Goal: Task Accomplishment & Management: Manage account settings

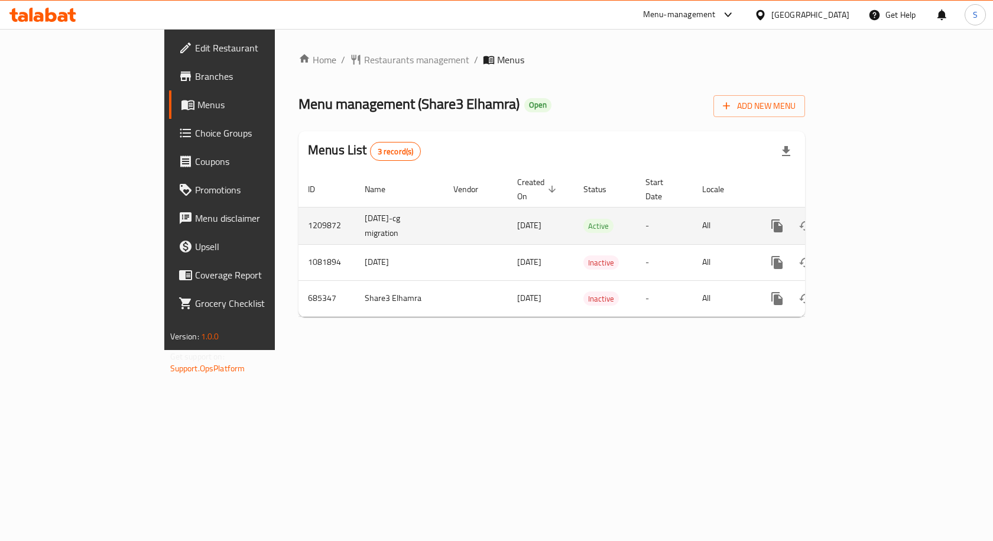
click at [868, 220] on icon "enhanced table" at bounding box center [862, 225] width 11 height 11
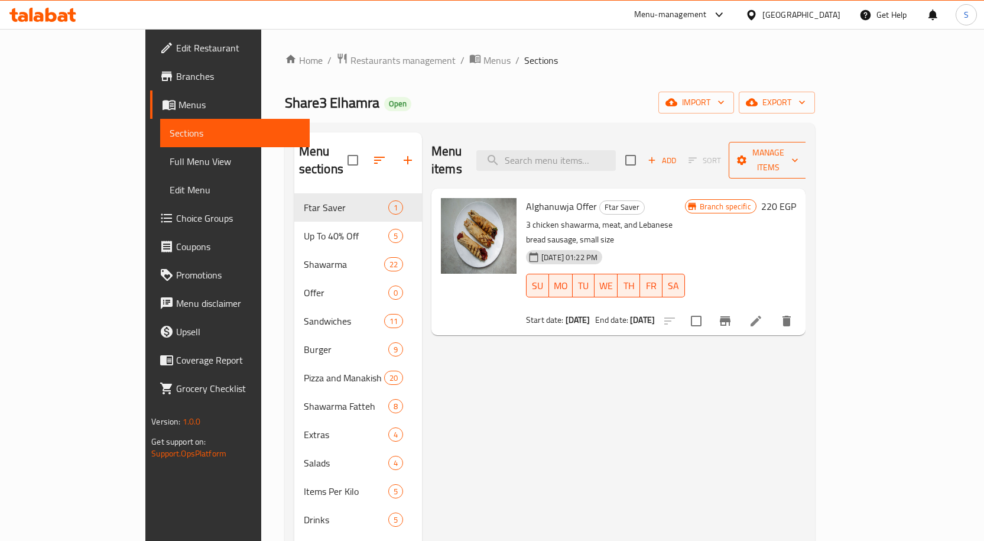
click at [799, 148] on span "Manage items" at bounding box center [768, 160] width 60 height 30
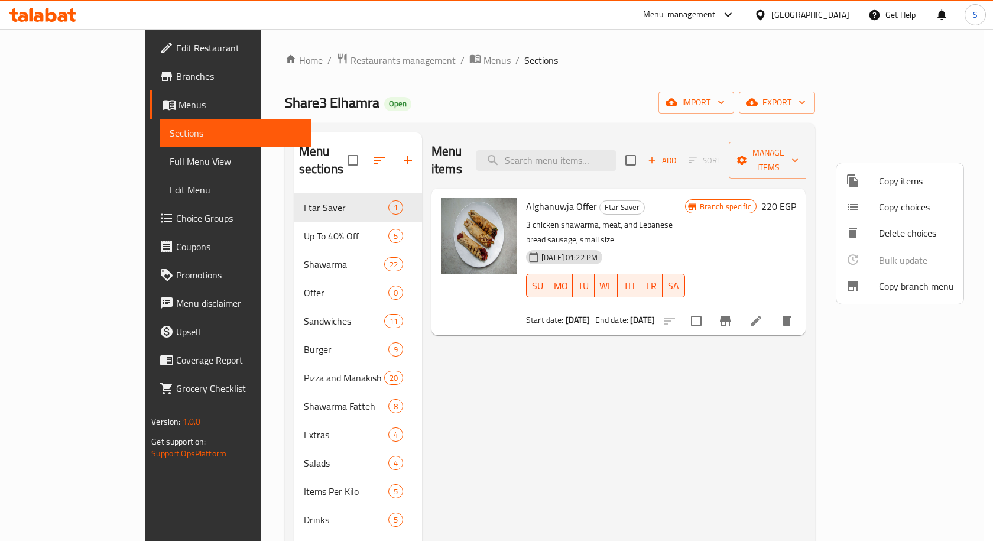
click at [916, 292] on span "Copy branch menu" at bounding box center [916, 286] width 75 height 14
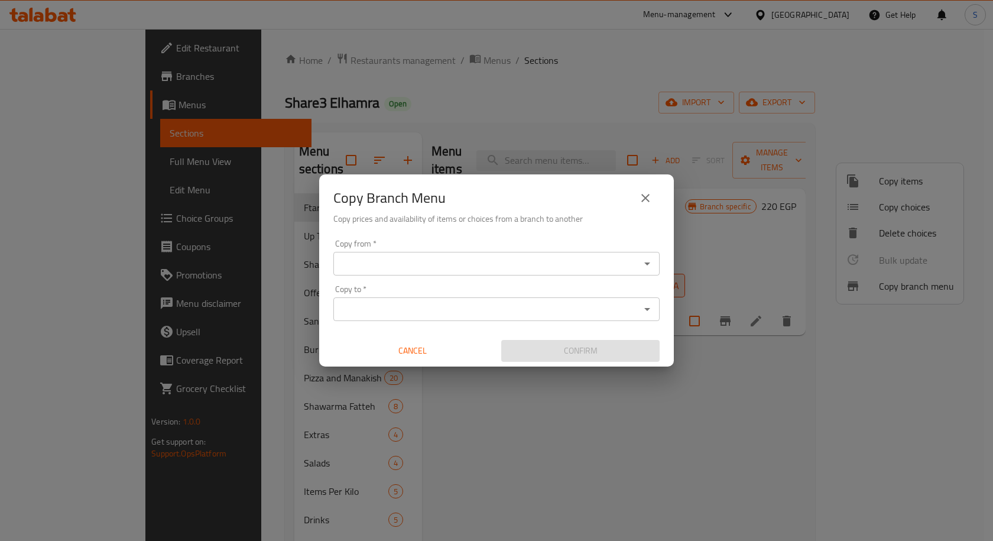
click at [553, 275] on div "Copy from *" at bounding box center [496, 264] width 326 height 24
click at [553, 253] on div "Copy from *" at bounding box center [496, 264] width 326 height 24
click at [598, 264] on input "Copy from   *" at bounding box center [487, 263] width 300 height 17
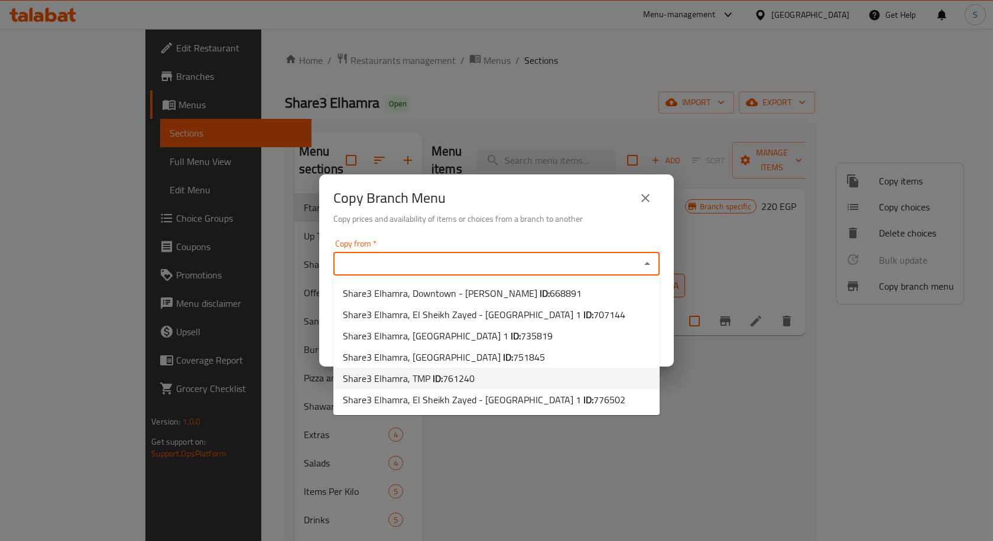
click at [491, 382] on li "Share3 Elhamra, TMP ID: 761240" at bounding box center [496, 378] width 326 height 21
type input "Share3 Elhamra, TMP"
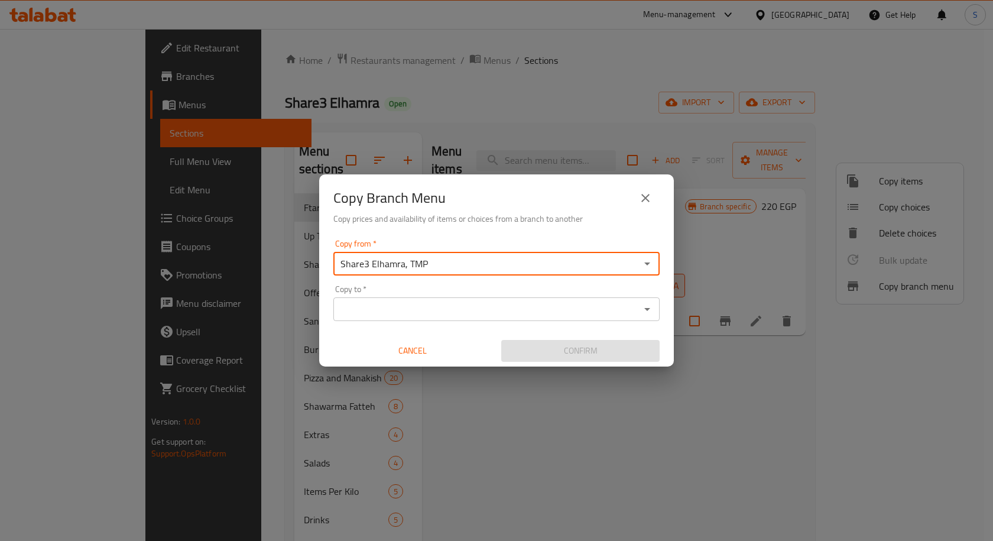
click at [622, 311] on input "Copy to   *" at bounding box center [487, 309] width 300 height 17
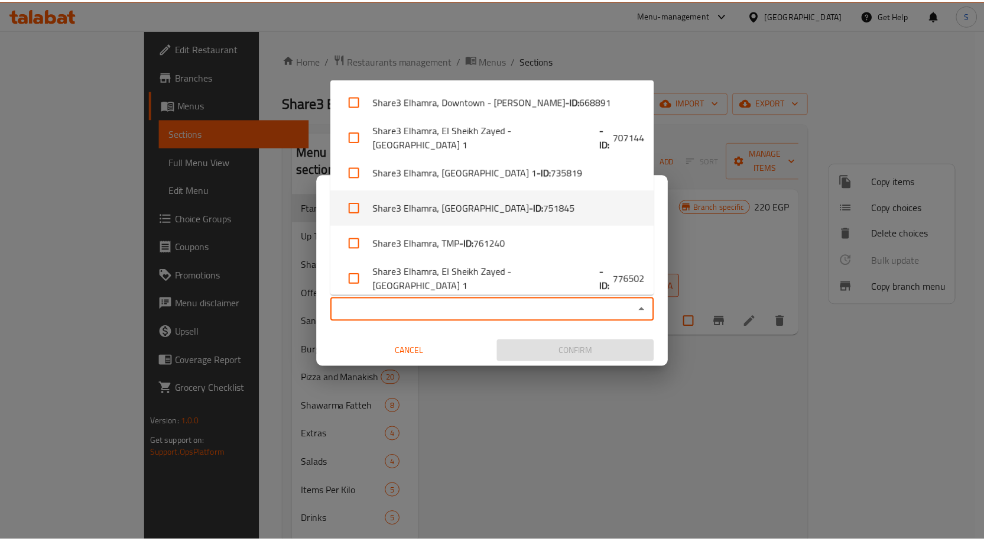
scroll to position [6, 0]
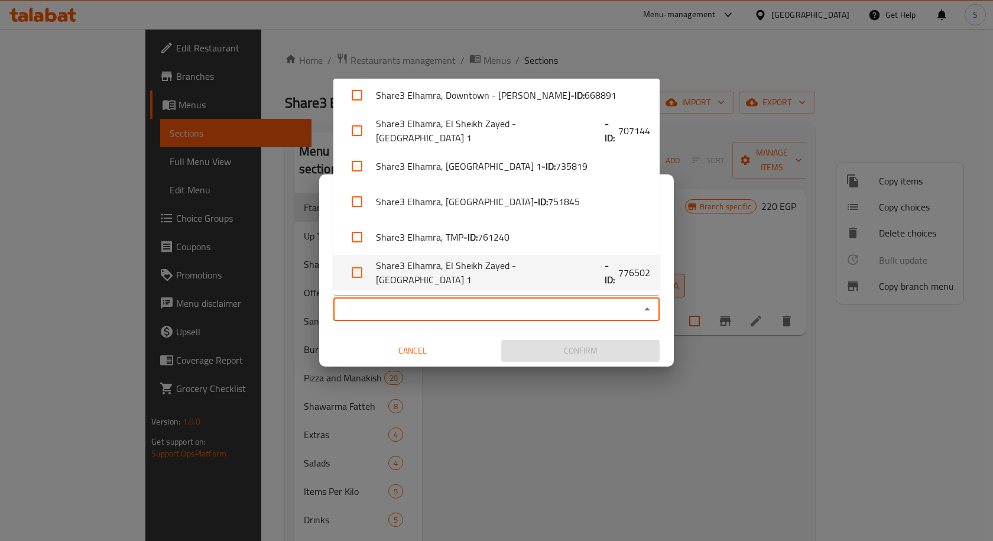
click at [537, 275] on li "Share3 Elhamra, El Sheikh Zayed - El Hay 1 - ID: 776502" at bounding box center [496, 272] width 326 height 35
checkbox input "true"
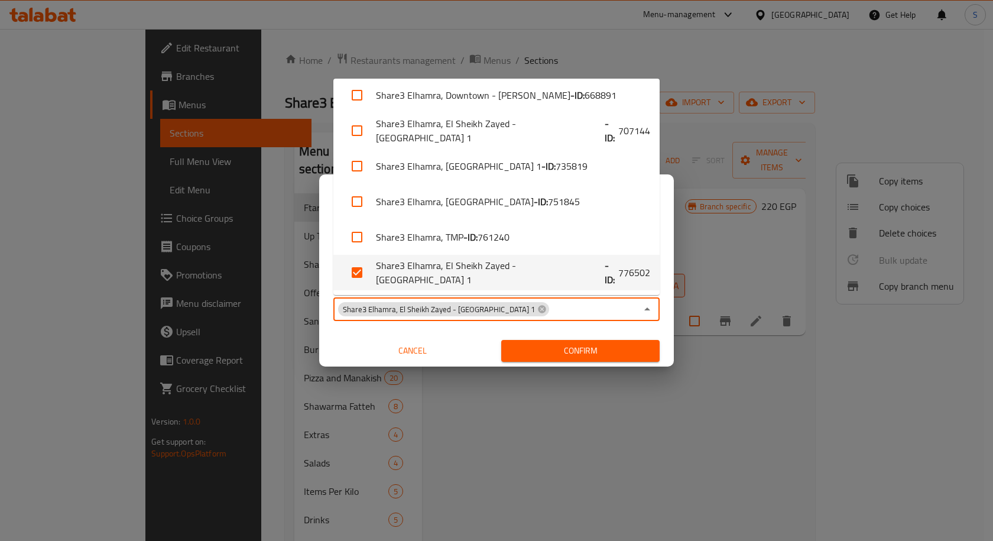
click at [547, 353] on span "Confirm" at bounding box center [580, 350] width 139 height 15
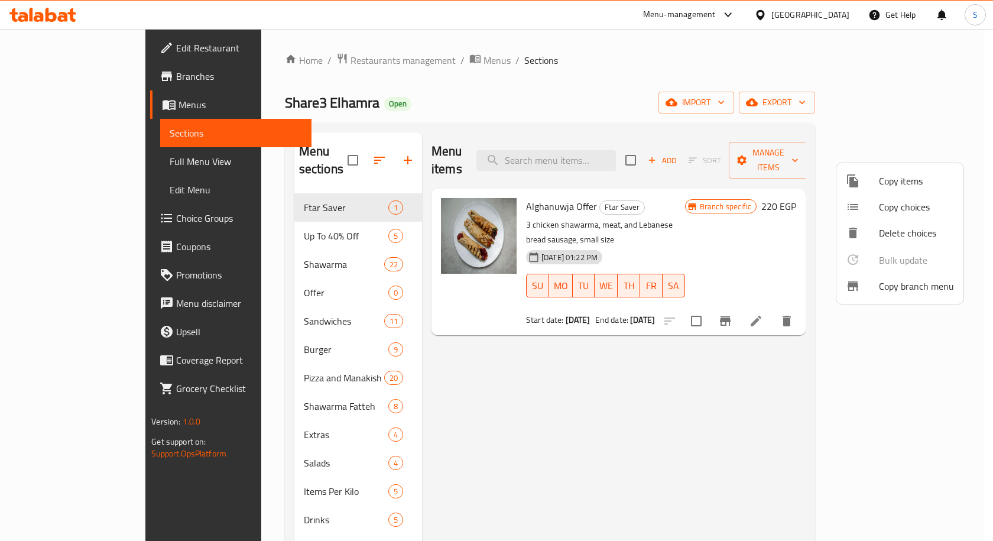
click at [64, 81] on div at bounding box center [496, 270] width 993 height 541
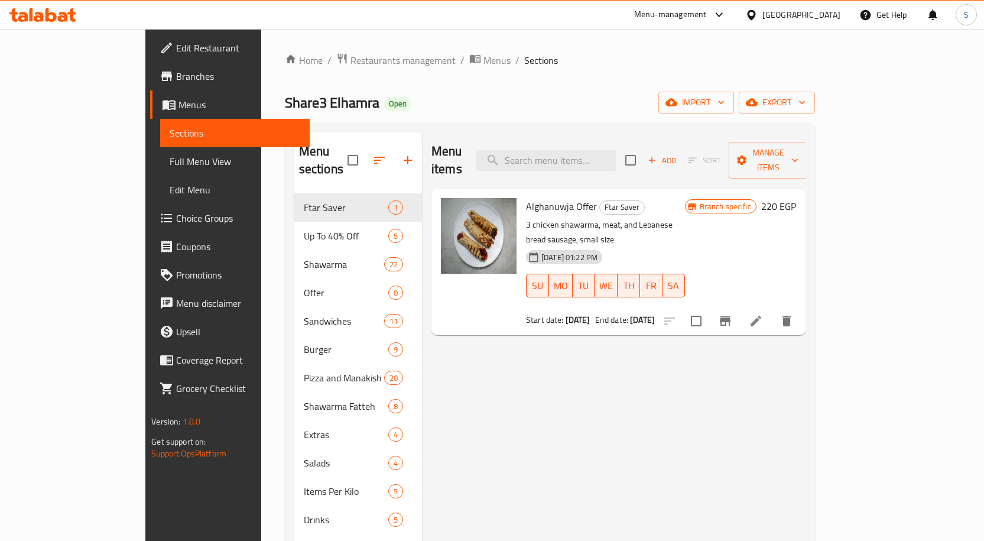
click at [176, 81] on span "Branches" at bounding box center [238, 76] width 124 height 14
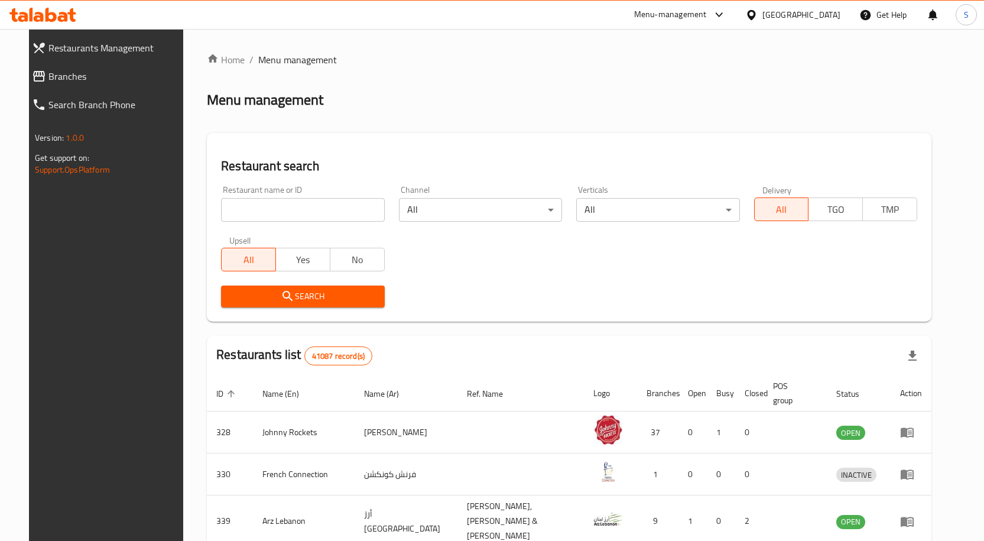
click at [332, 212] on input "search" at bounding box center [302, 210] width 163 height 24
drag, startPoint x: 331, startPoint y: 213, endPoint x: 87, endPoint y: 72, distance: 281.5
click at [87, 72] on span "Branches" at bounding box center [115, 76] width 135 height 14
drag, startPoint x: 28, startPoint y: 76, endPoint x: 125, endPoint y: 112, distance: 102.9
click at [48, 76] on span "Branches" at bounding box center [115, 76] width 135 height 14
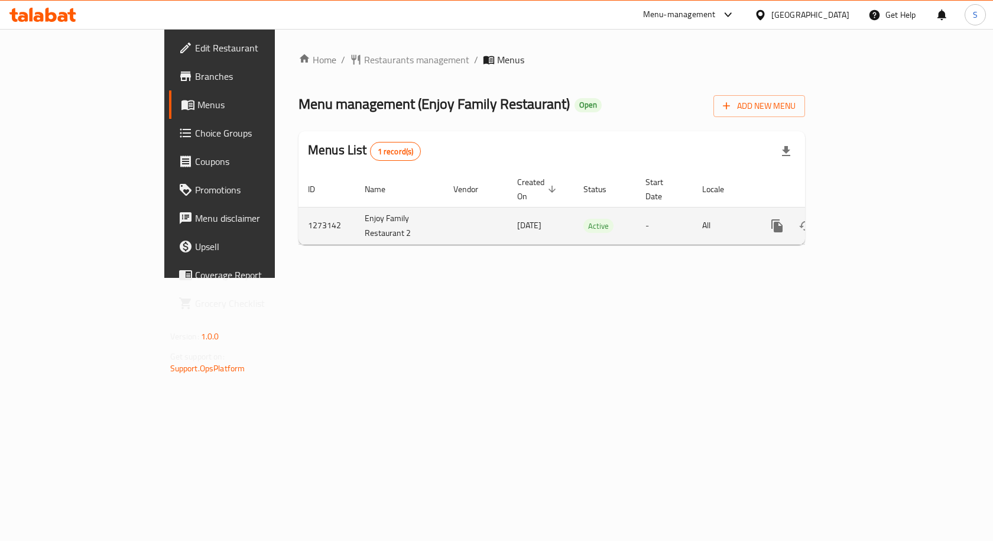
click at [868, 220] on icon "enhanced table" at bounding box center [862, 225] width 11 height 11
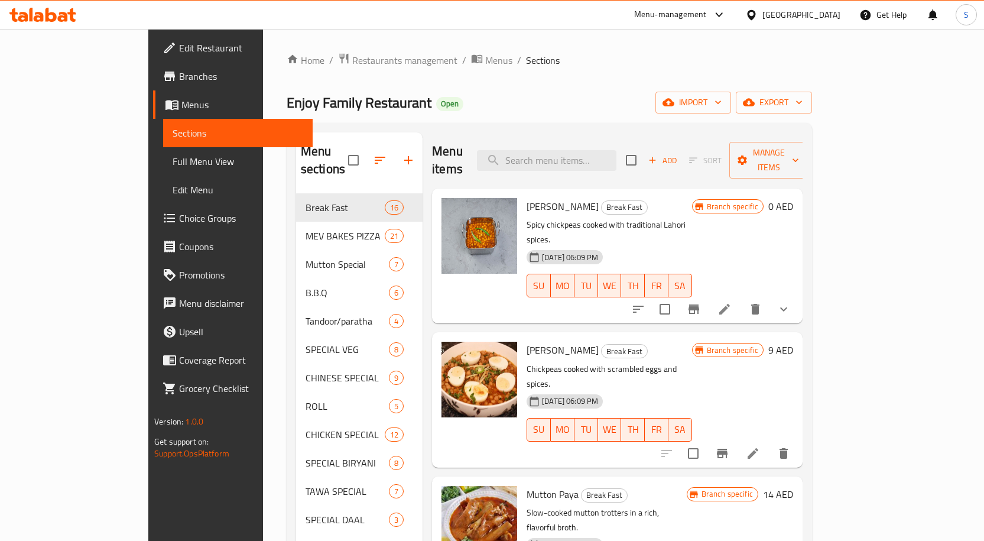
click at [499, 56] on ol "Home / Restaurants management / Menus / Sections" at bounding box center [549, 60] width 525 height 15
click at [173, 162] on span "Full Menu View" at bounding box center [238, 161] width 131 height 14
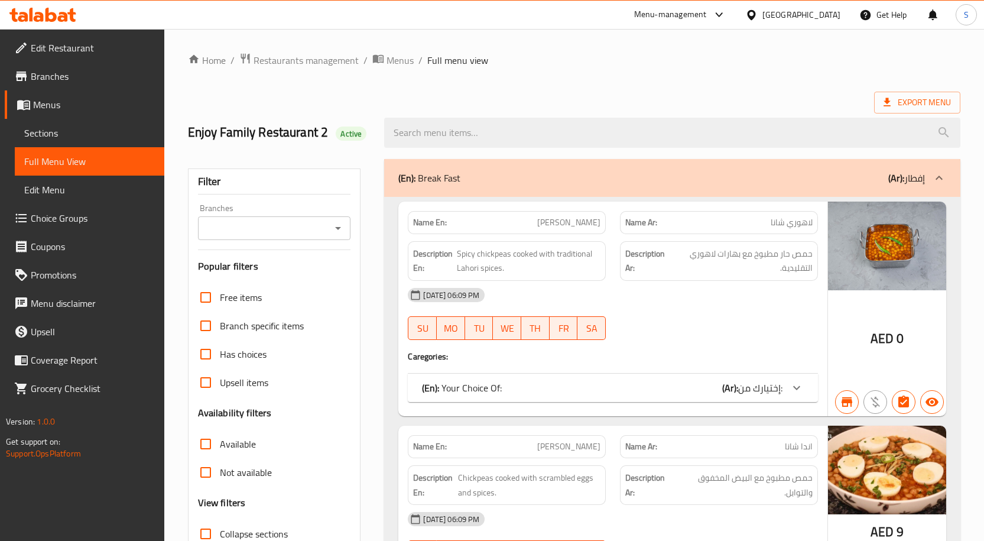
click at [313, 231] on input "Branches" at bounding box center [265, 228] width 126 height 17
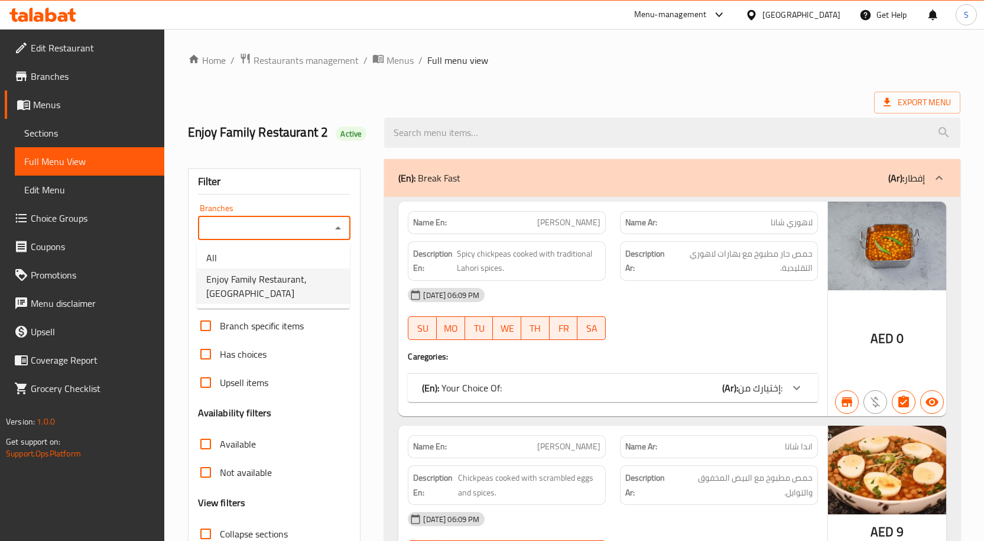
click at [290, 281] on span "Enjoy Family Restaurant, [GEOGRAPHIC_DATA]" at bounding box center [273, 286] width 134 height 28
type input "Enjoy Family Restaurant, [GEOGRAPHIC_DATA]"
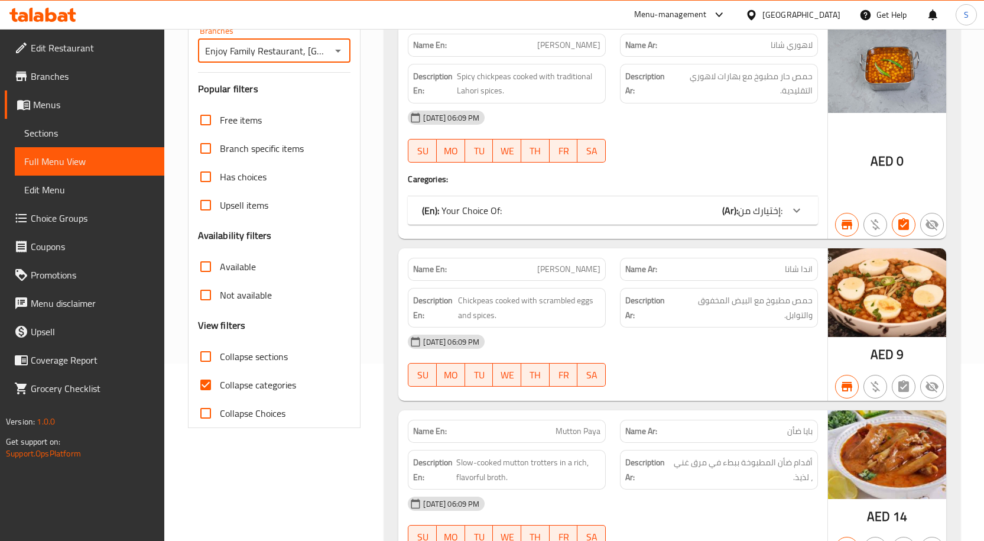
drag, startPoint x: 209, startPoint y: 353, endPoint x: 403, endPoint y: 119, distance: 303.8
click at [209, 353] on input "Collapse sections" at bounding box center [206, 356] width 28 height 28
checkbox input "true"
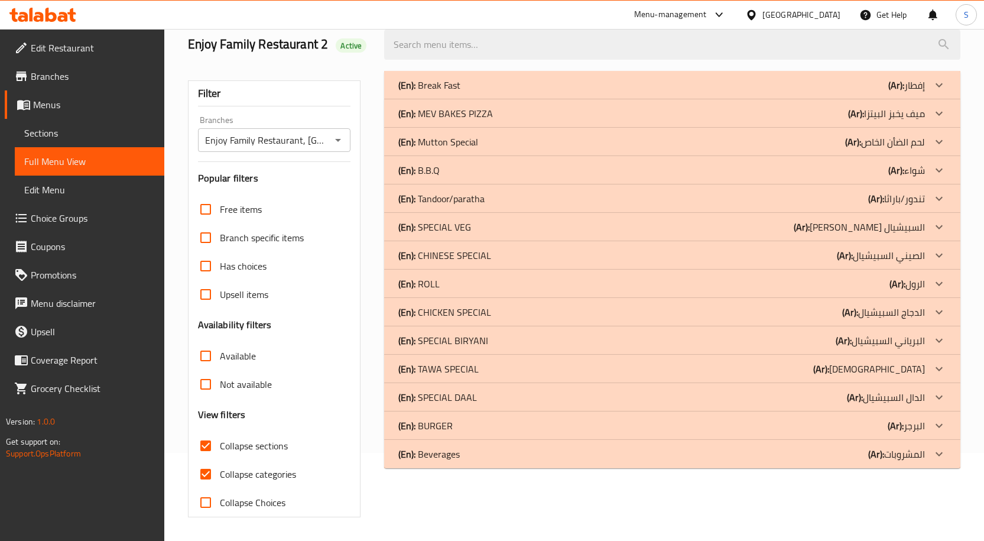
scroll to position [88, 0]
click at [209, 384] on input "Not available" at bounding box center [206, 384] width 28 height 28
checkbox input "true"
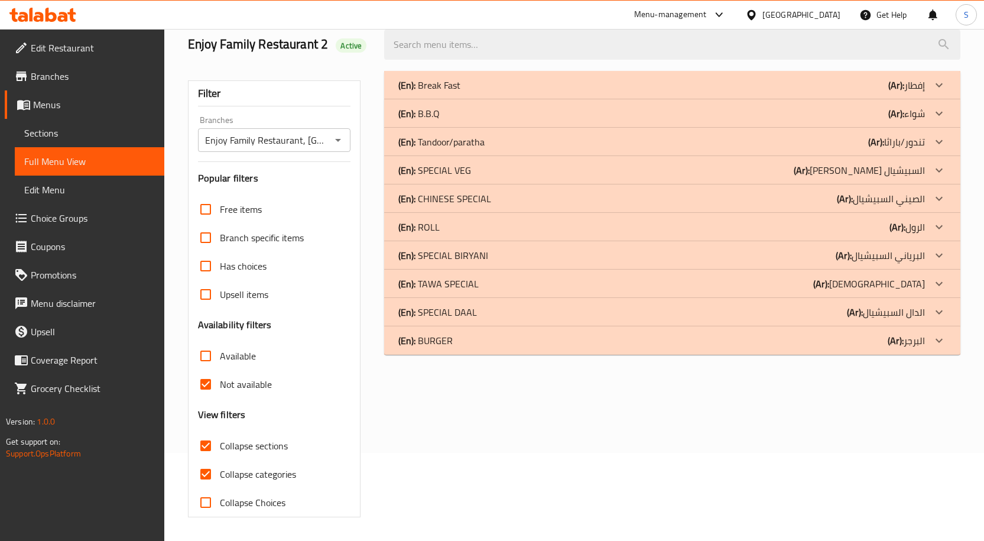
click at [463, 429] on div "(En): Break Fast (Ar): إفطار Name En: Lahori Chana Name Ar: لاهوري شانا Descrip…" at bounding box center [672, 294] width 590 height 460
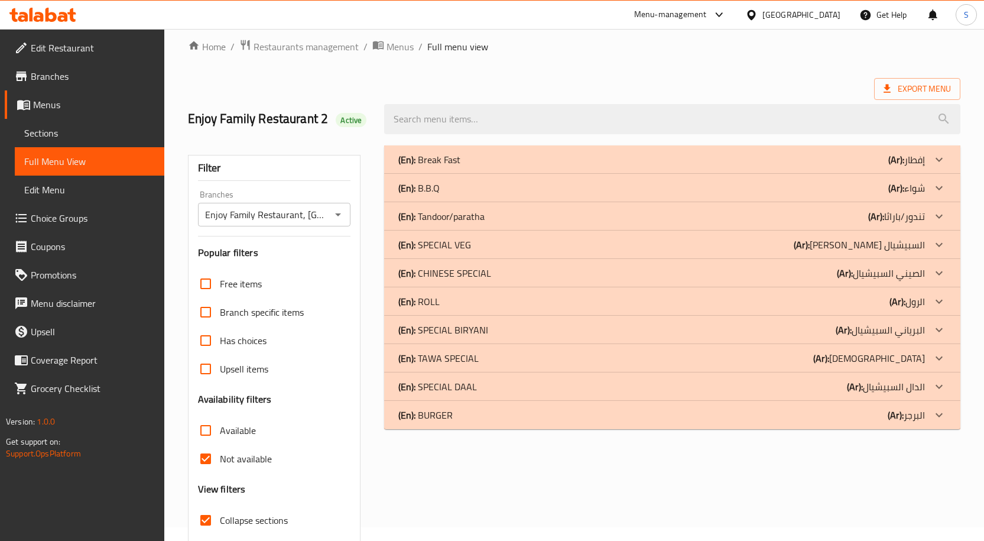
scroll to position [0, 0]
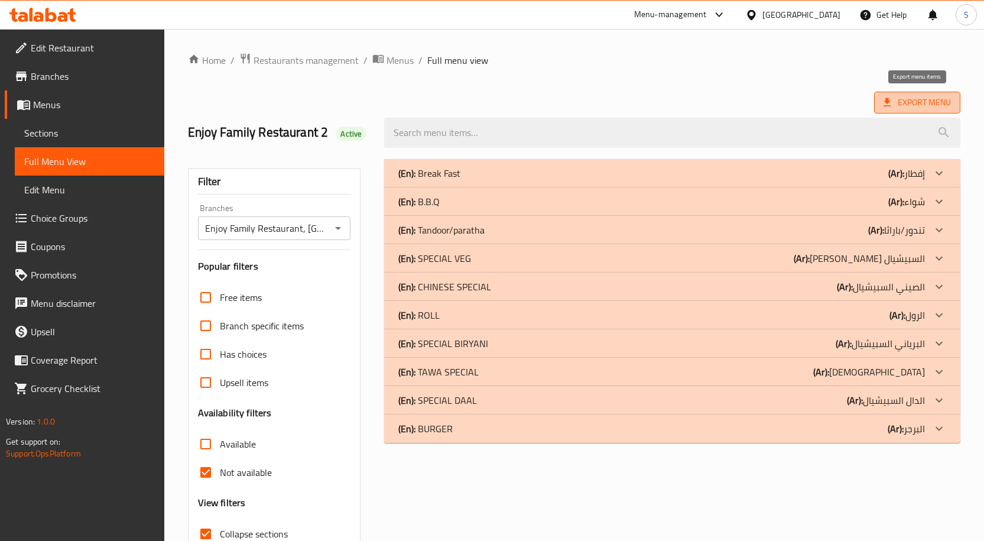
click at [898, 105] on span "Export Menu" at bounding box center [917, 102] width 67 height 15
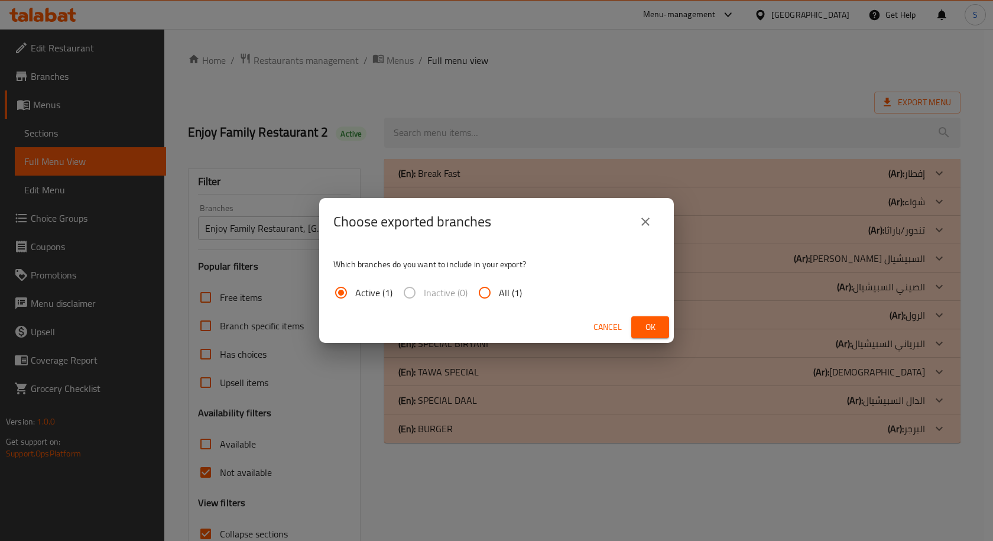
click at [492, 285] on input "All (1)" at bounding box center [484, 292] width 28 height 28
radio input "true"
click at [641, 323] on span "Ok" at bounding box center [650, 327] width 19 height 15
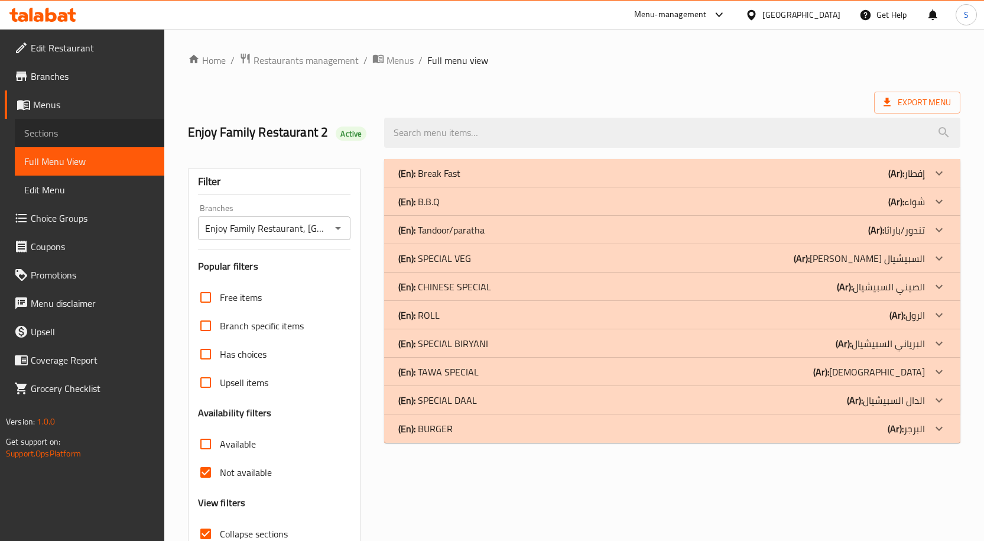
click at [69, 125] on link "Sections" at bounding box center [90, 133] width 150 height 28
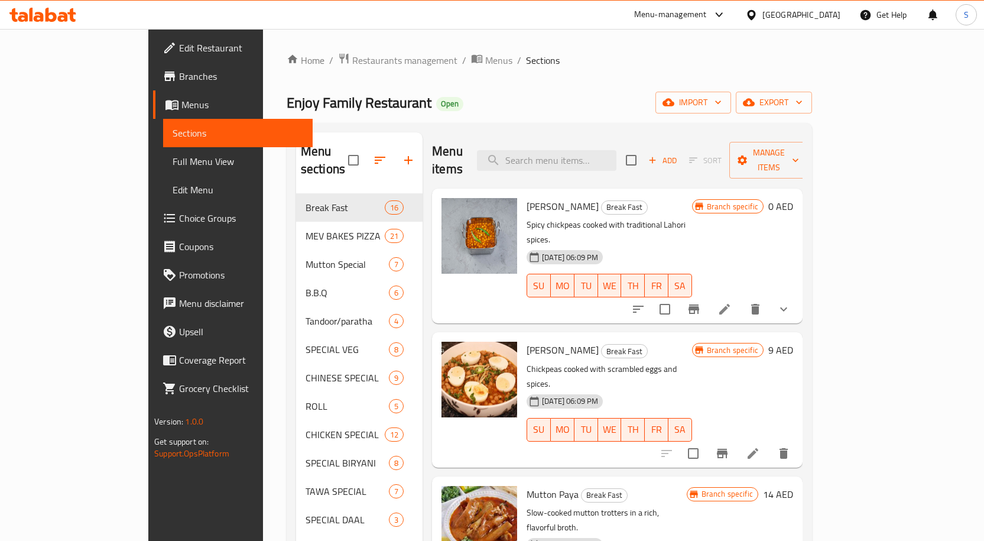
click at [703, 86] on div "Home / Restaurants management / Menus / Sections Enjoy Family Restaurant Open i…" at bounding box center [549, 368] width 525 height 630
click at [179, 77] on span "Branches" at bounding box center [241, 76] width 124 height 14
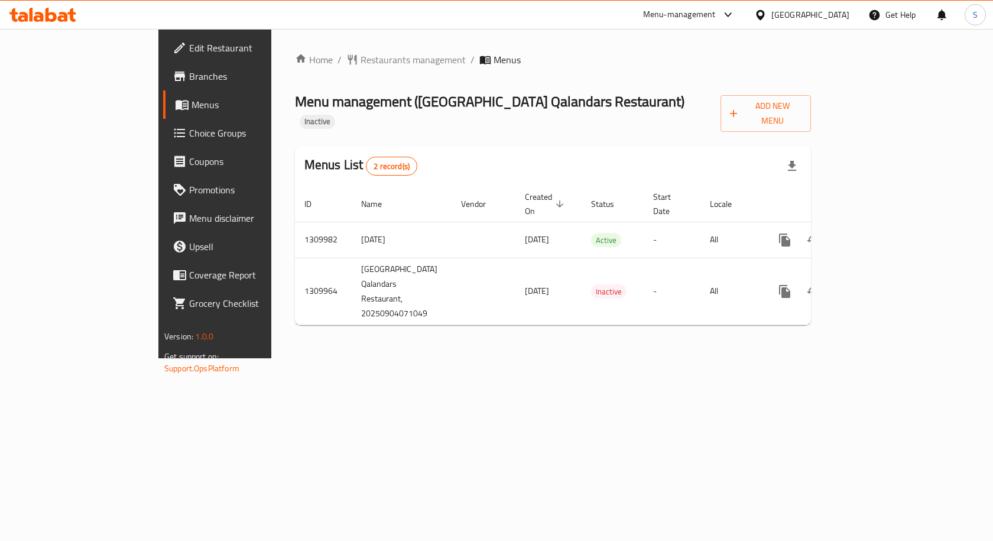
click at [662, 103] on div "Menu management ( Lahore Qalandars Restaurant ) Inactive Add New Menu" at bounding box center [553, 110] width 516 height 41
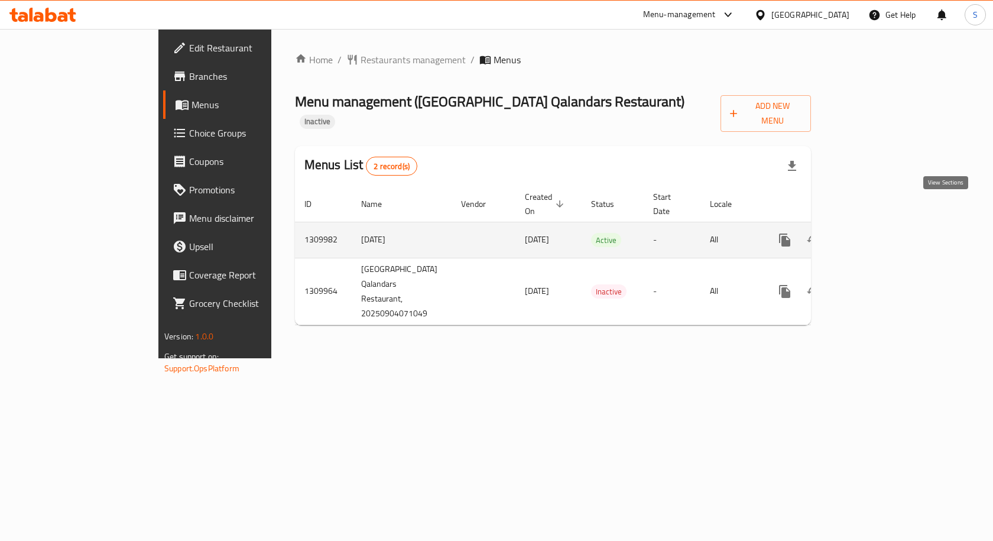
click at [877, 233] on icon "enhanced table" at bounding box center [870, 240] width 14 height 14
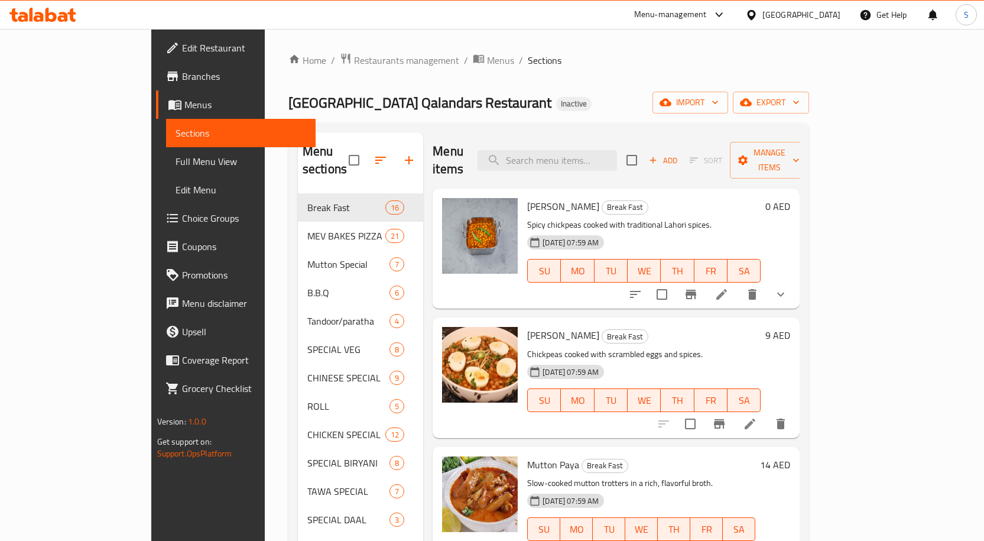
click at [499, 80] on div "Home / Restaurants management / Menus / Sections Lahore Qalandars Restaurant In…" at bounding box center [548, 368] width 521 height 630
click at [800, 109] on span "export" at bounding box center [770, 102] width 57 height 15
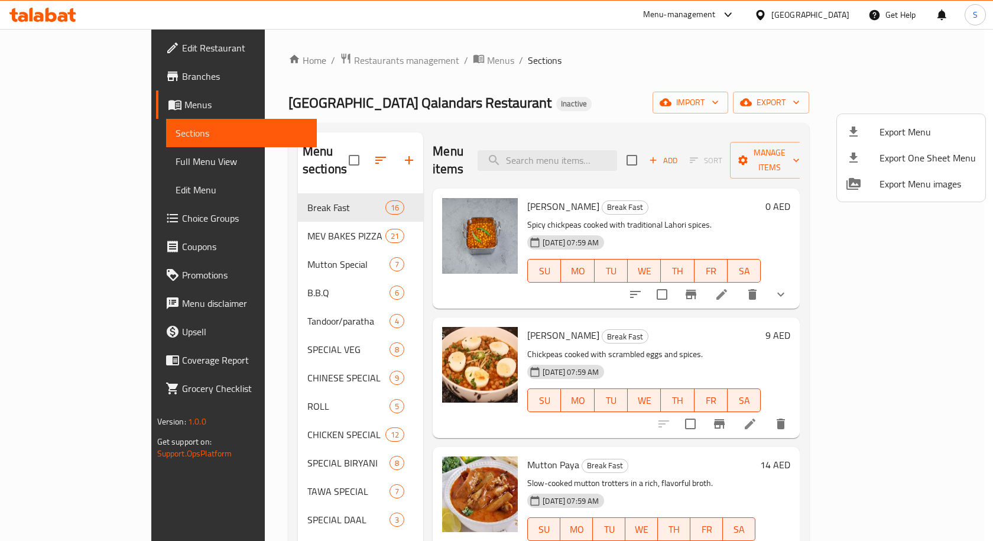
click at [902, 135] on span "Export Menu" at bounding box center [927, 132] width 96 height 14
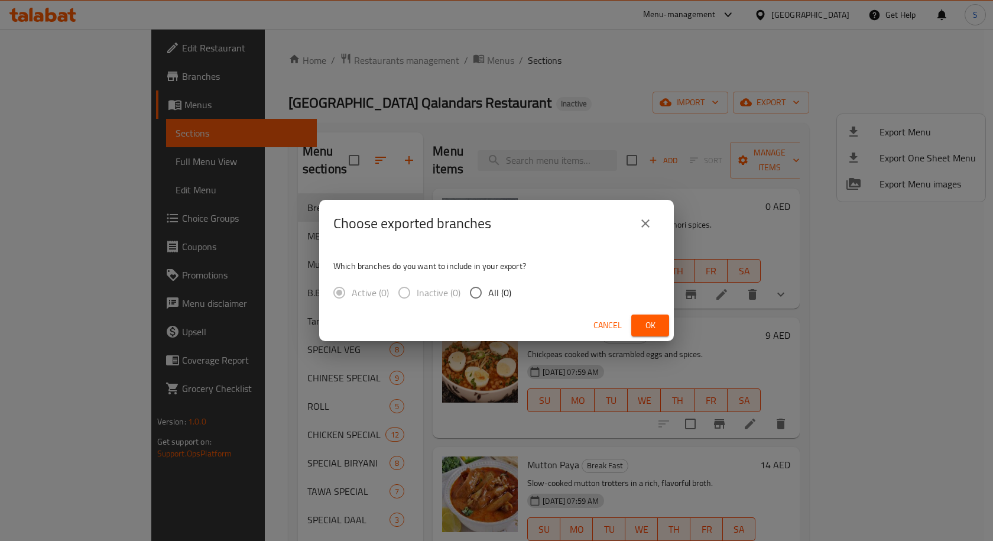
click at [566, 111] on div "Choose exported branches Which branches do you want to include in your export? …" at bounding box center [496, 270] width 993 height 541
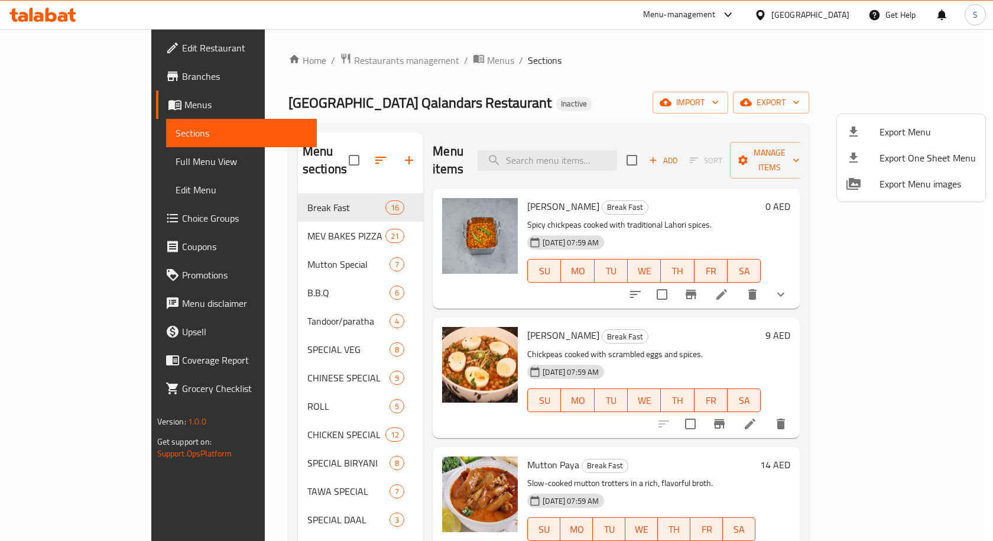
click at [533, 91] on div at bounding box center [496, 270] width 993 height 541
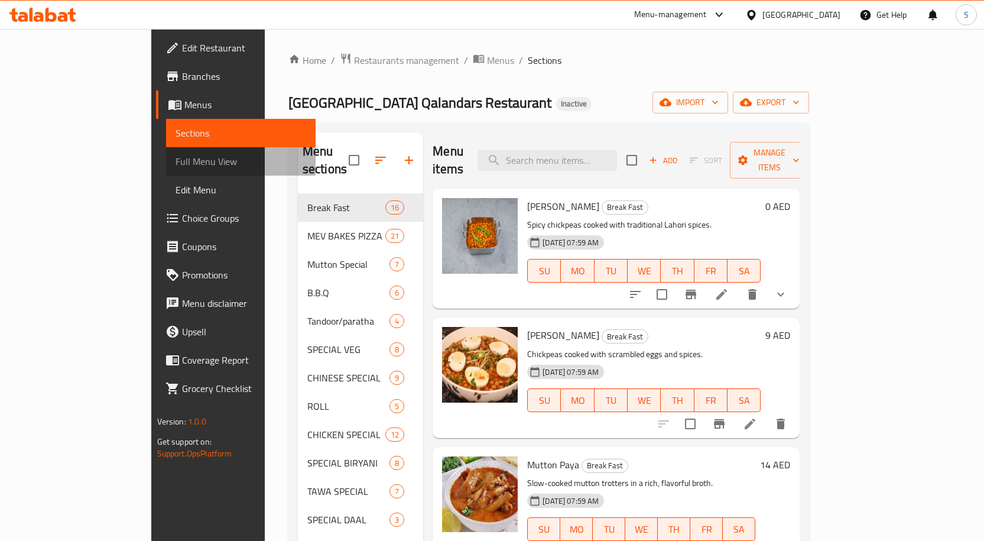
click at [166, 152] on link "Full Menu View" at bounding box center [241, 161] width 150 height 28
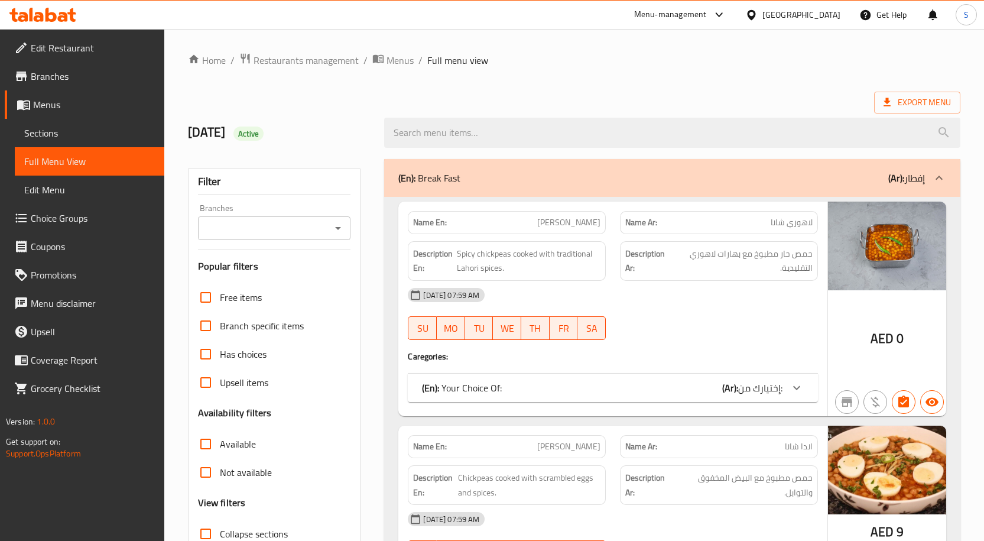
click at [286, 230] on input "Branches" at bounding box center [265, 228] width 126 height 17
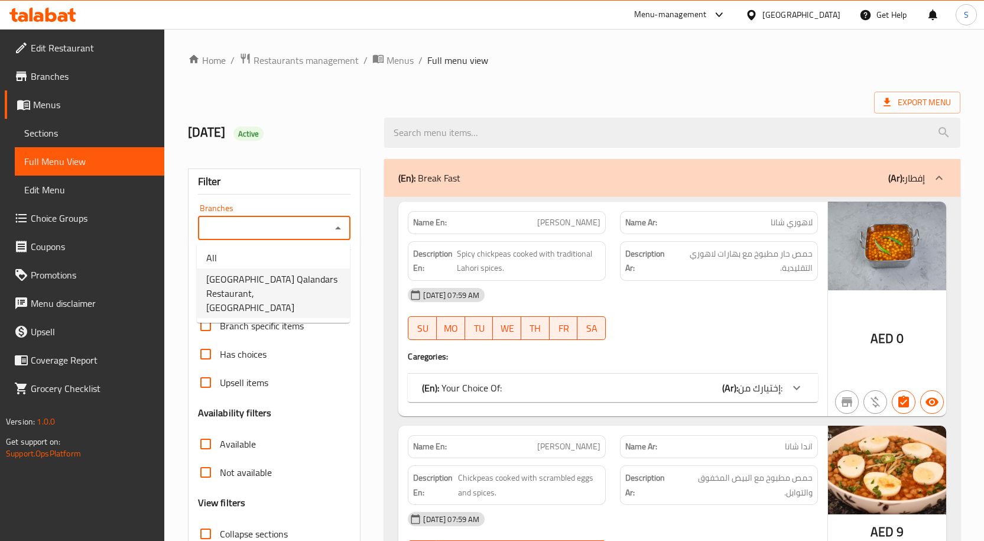
click at [285, 278] on span "Lahore Qalandars Restaurant, International City" at bounding box center [273, 293] width 134 height 43
type input "Lahore Qalandars Restaurant, International City"
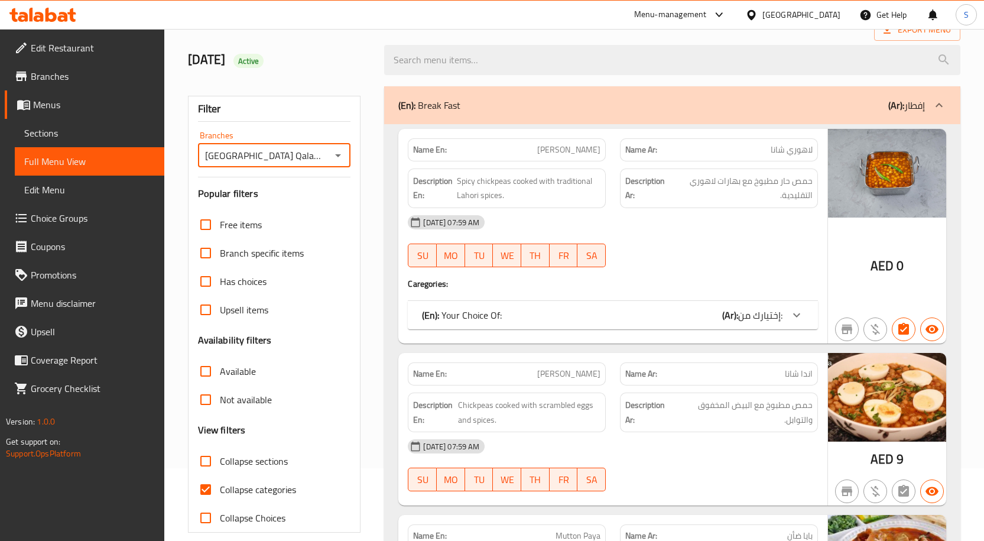
scroll to position [236, 0]
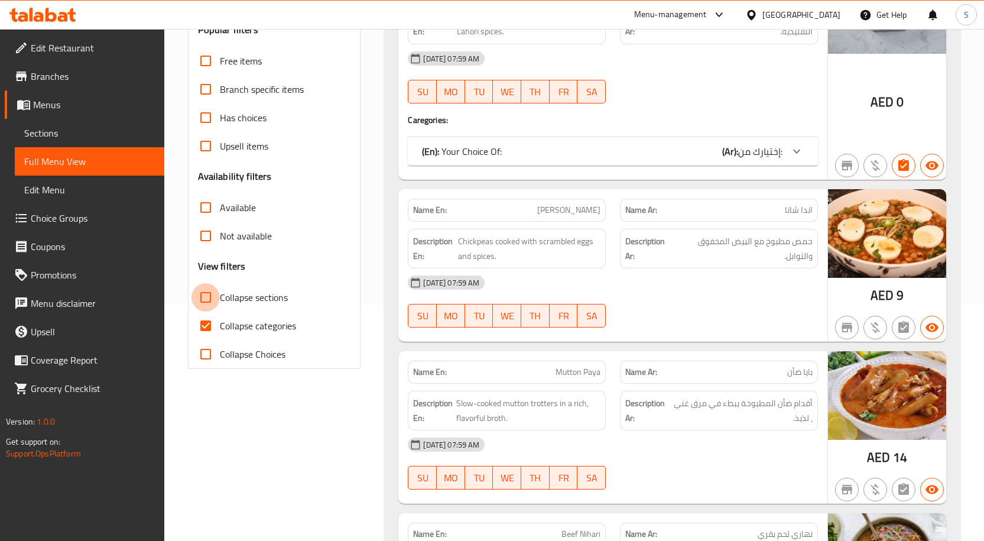
click at [208, 294] on input "Collapse sections" at bounding box center [206, 297] width 28 height 28
checkbox input "true"
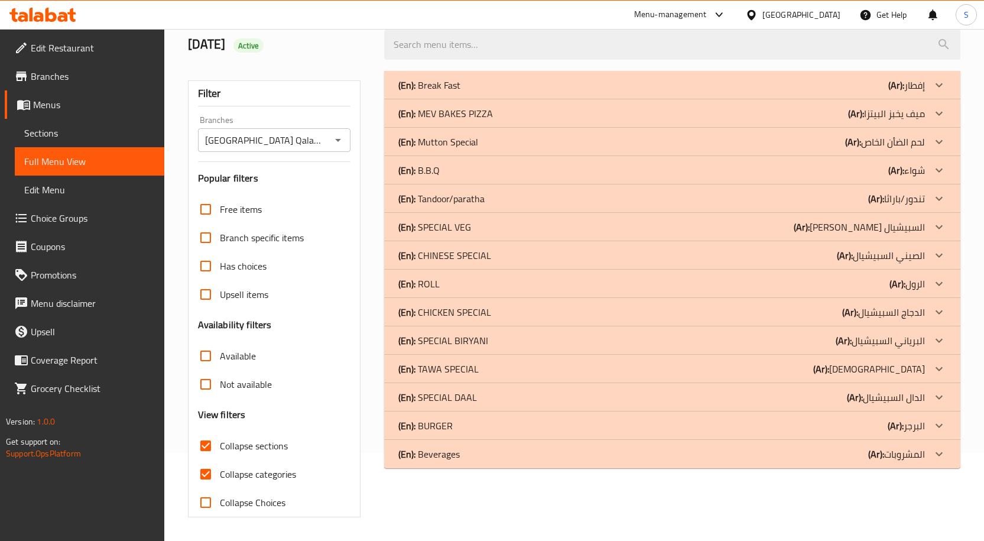
scroll to position [88, 0]
click at [207, 390] on input "Not available" at bounding box center [206, 384] width 28 height 28
checkbox input "true"
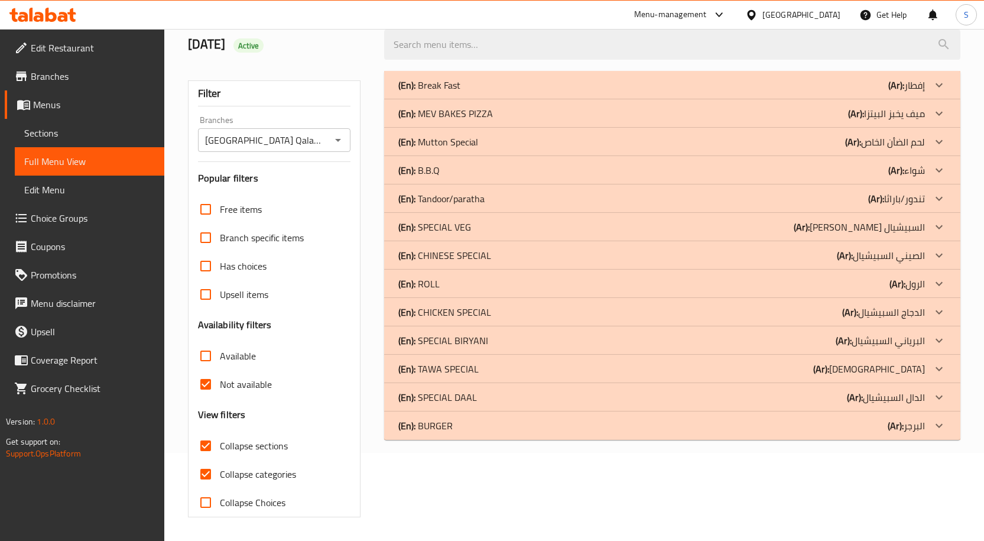
click at [66, 134] on span "Sections" at bounding box center [89, 133] width 131 height 14
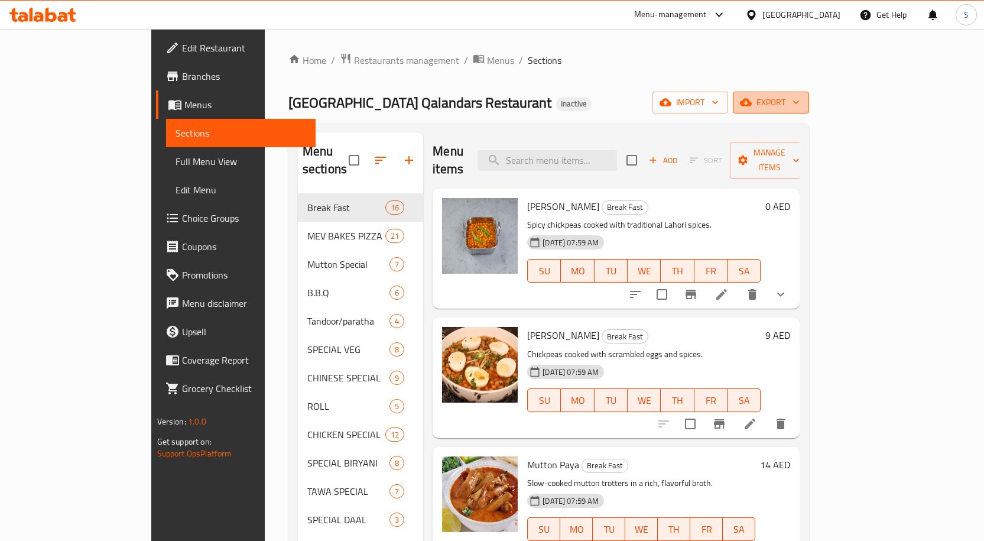
click at [752, 99] on icon "button" at bounding box center [746, 102] width 12 height 12
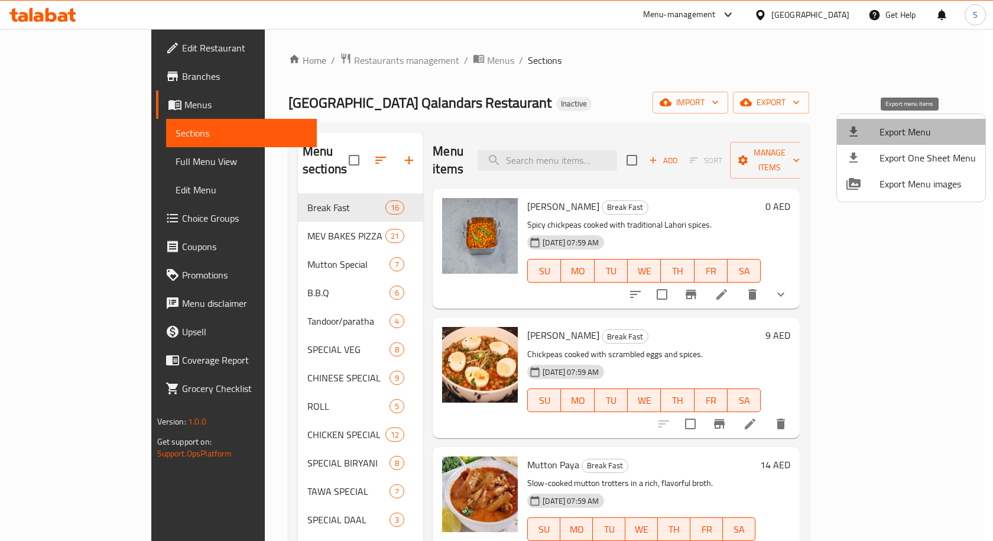
click at [911, 125] on span "Export Menu" at bounding box center [927, 132] width 96 height 14
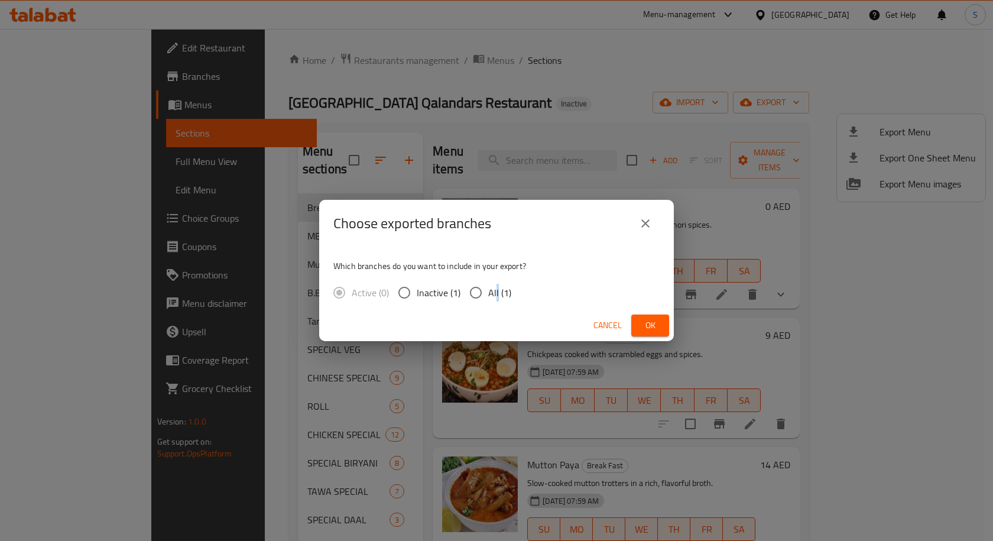
click at [495, 293] on span "All (1)" at bounding box center [499, 292] width 23 height 14
click at [469, 294] on input "All (1)" at bounding box center [475, 292] width 25 height 25
radio input "true"
click at [633, 329] on button "Ok" at bounding box center [650, 325] width 38 height 22
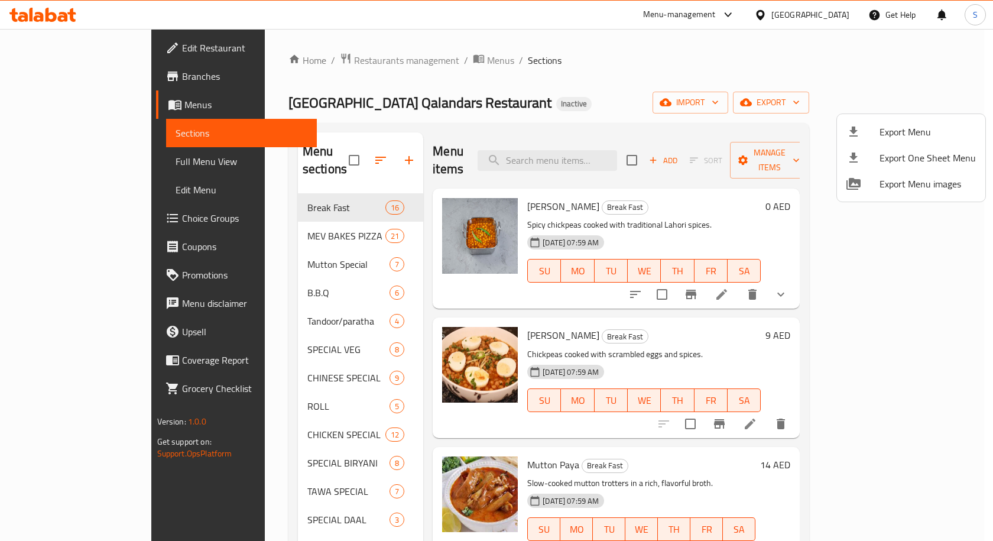
click at [66, 75] on div at bounding box center [496, 270] width 993 height 541
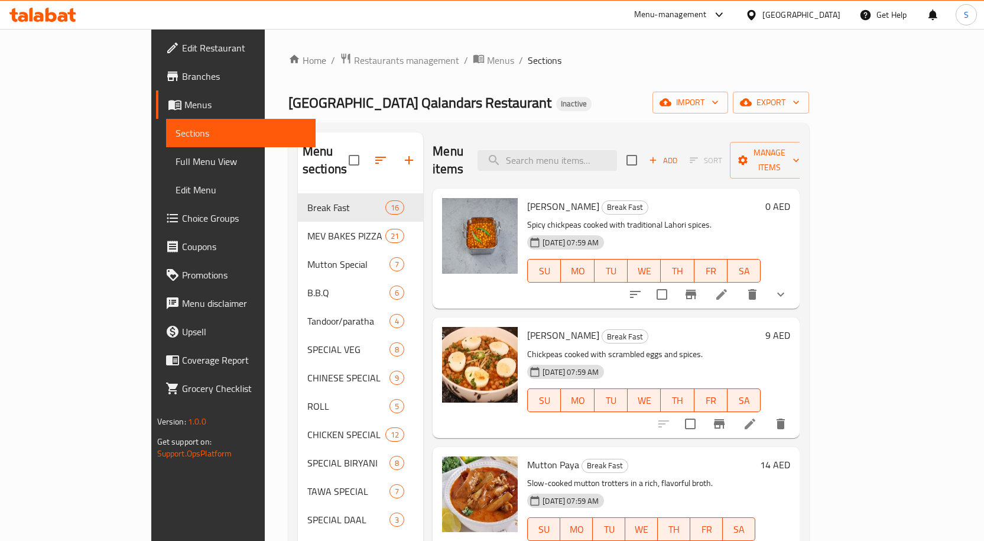
click at [182, 75] on span "Branches" at bounding box center [244, 76] width 124 height 14
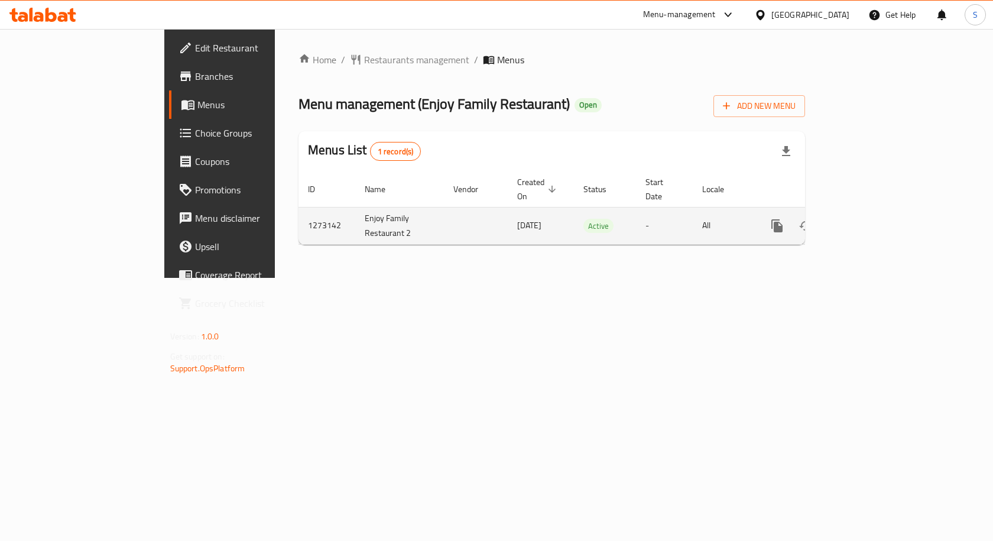
click at [868, 220] on icon "enhanced table" at bounding box center [862, 225] width 11 height 11
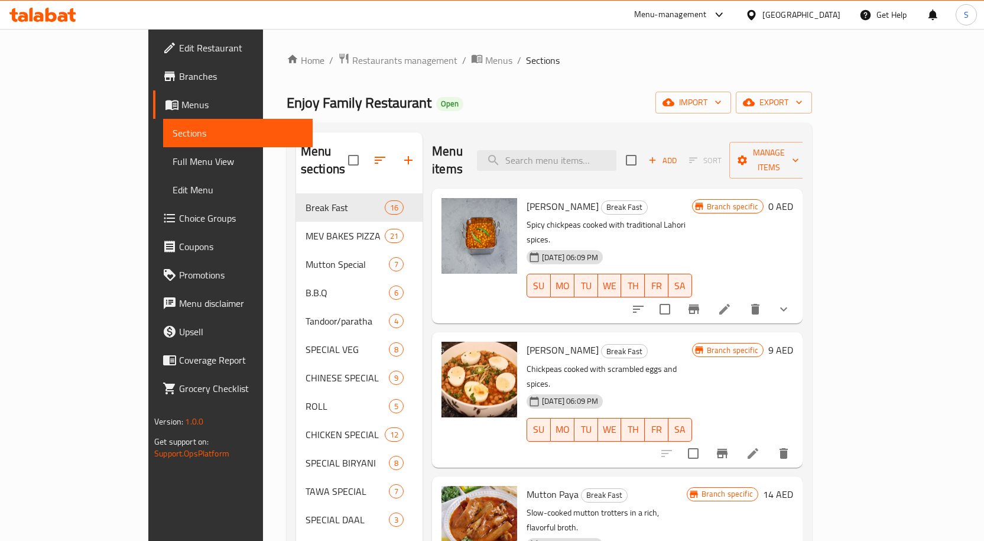
click at [173, 161] on span "Full Menu View" at bounding box center [238, 161] width 131 height 14
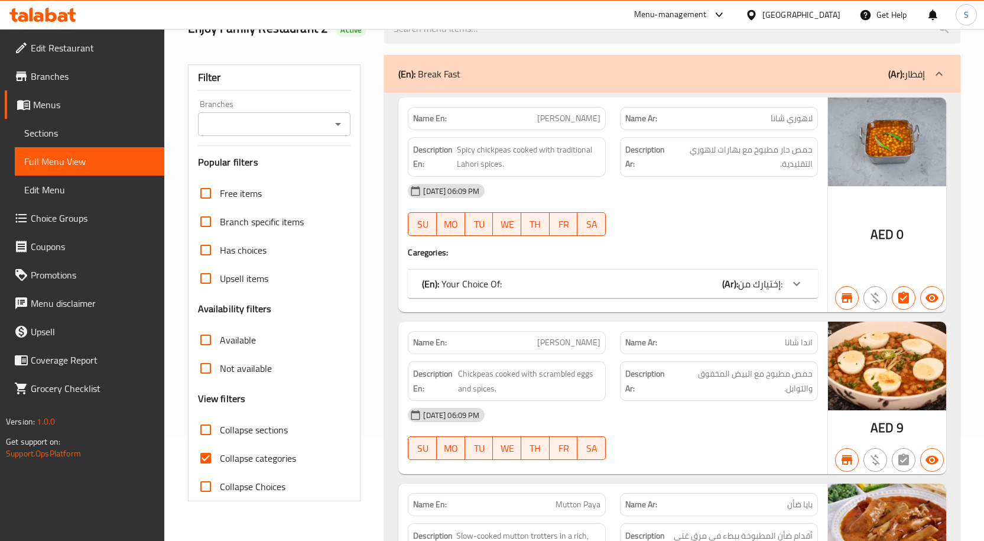
scroll to position [236, 0]
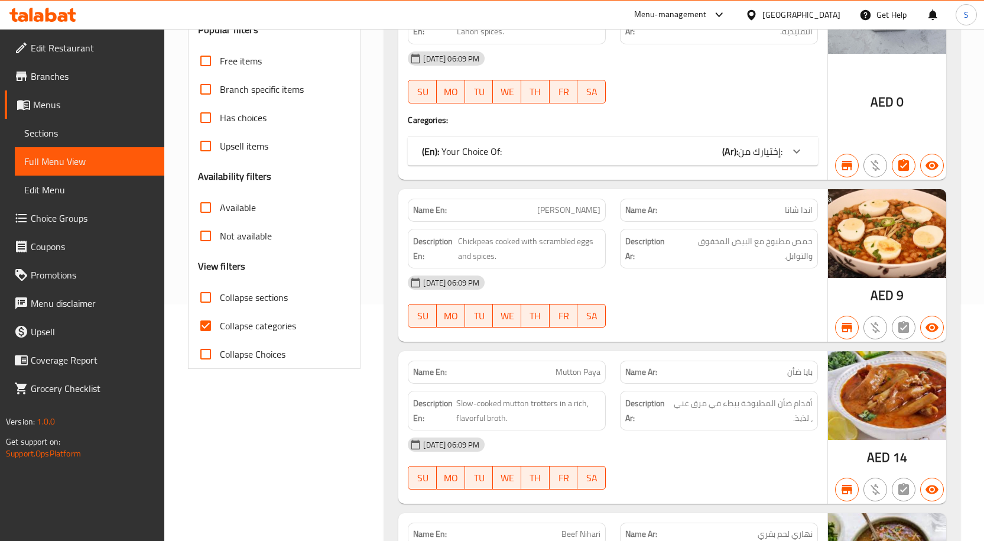
click at [207, 298] on input "Collapse sections" at bounding box center [206, 297] width 28 height 28
checkbox input "true"
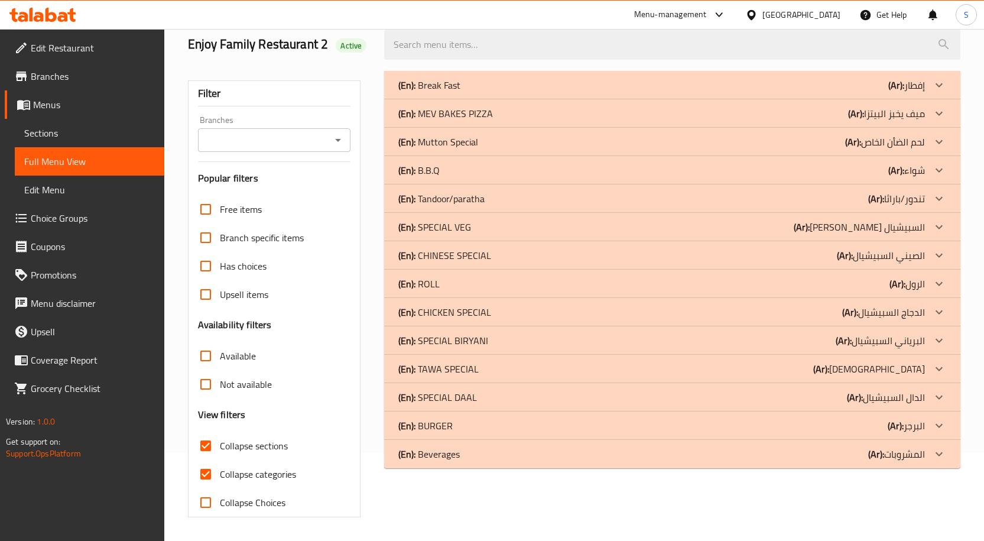
scroll to position [88, 0]
click at [272, 142] on input "Branches" at bounding box center [265, 140] width 126 height 17
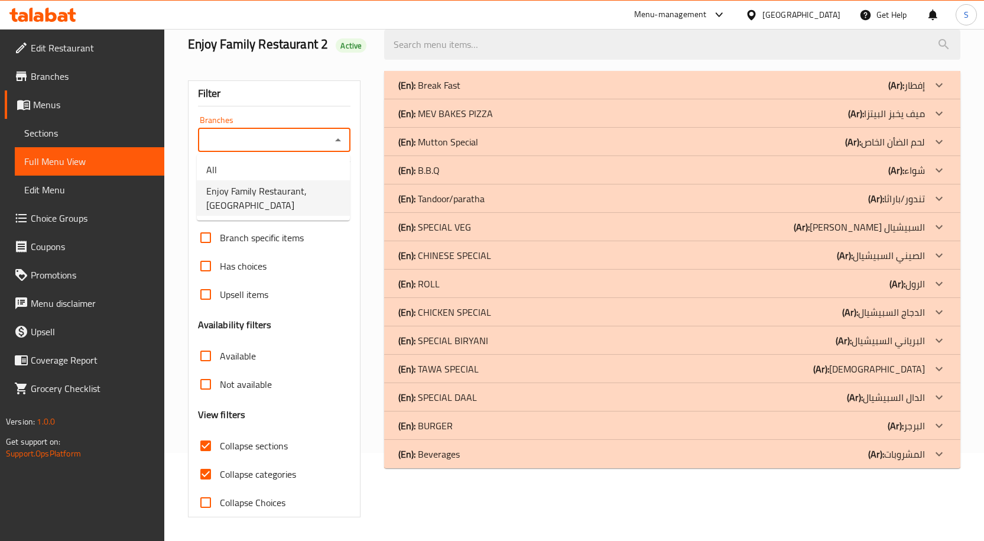
click at [300, 196] on span "Enjoy Family Restaurant, International City" at bounding box center [273, 198] width 134 height 28
type input "Enjoy Family Restaurant, International City"
click at [205, 386] on input "Not available" at bounding box center [206, 384] width 28 height 28
checkbox input "true"
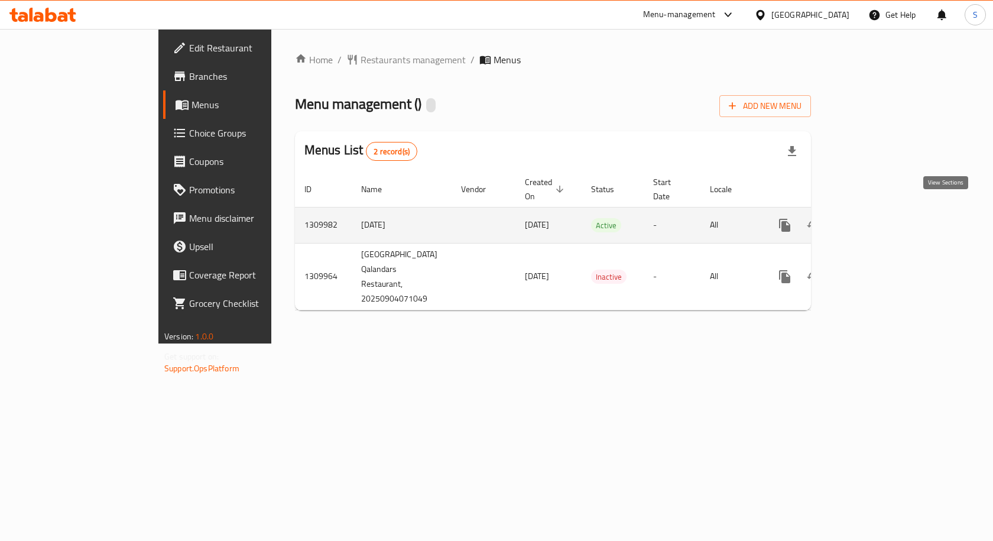
click at [877, 218] on icon "enhanced table" at bounding box center [870, 225] width 14 height 14
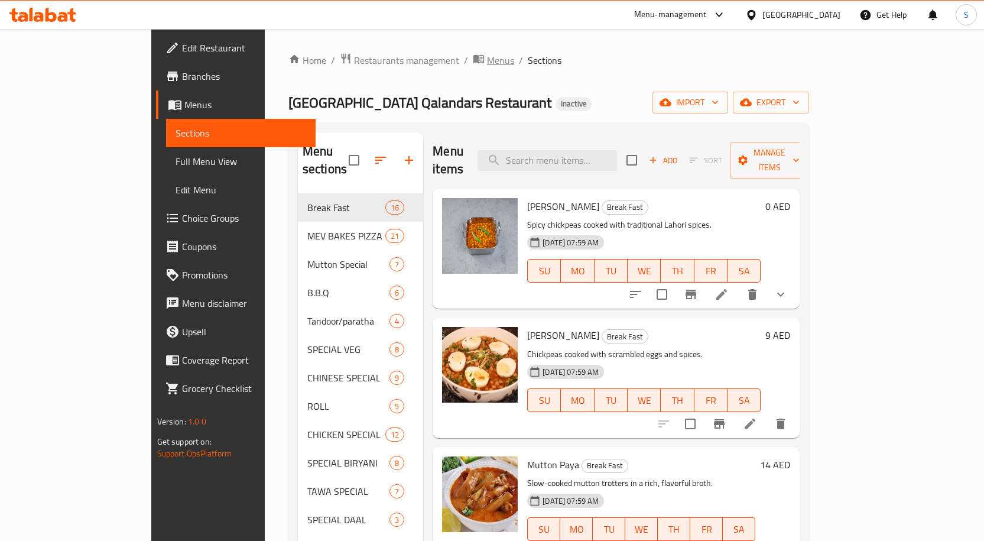
click at [487, 56] on span "Menus" at bounding box center [500, 60] width 27 height 14
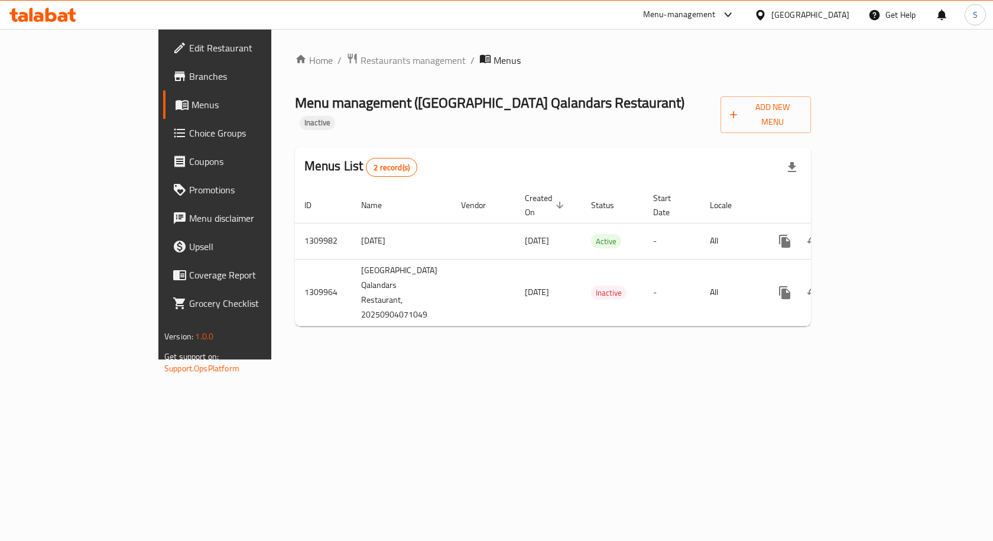
click at [387, 335] on div "Home / Restaurants management / Menus Menu management ( [GEOGRAPHIC_DATA] Qalan…" at bounding box center [552, 194] width 563 height 330
click at [801, 111] on span "Add New Menu" at bounding box center [766, 115] width 72 height 30
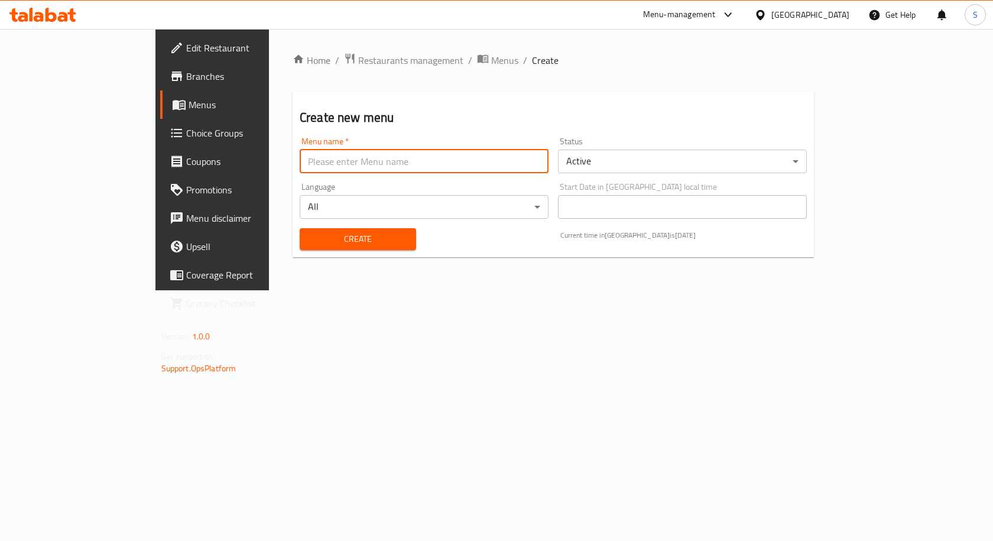
click at [363, 166] on input "text" at bounding box center [424, 162] width 249 height 24
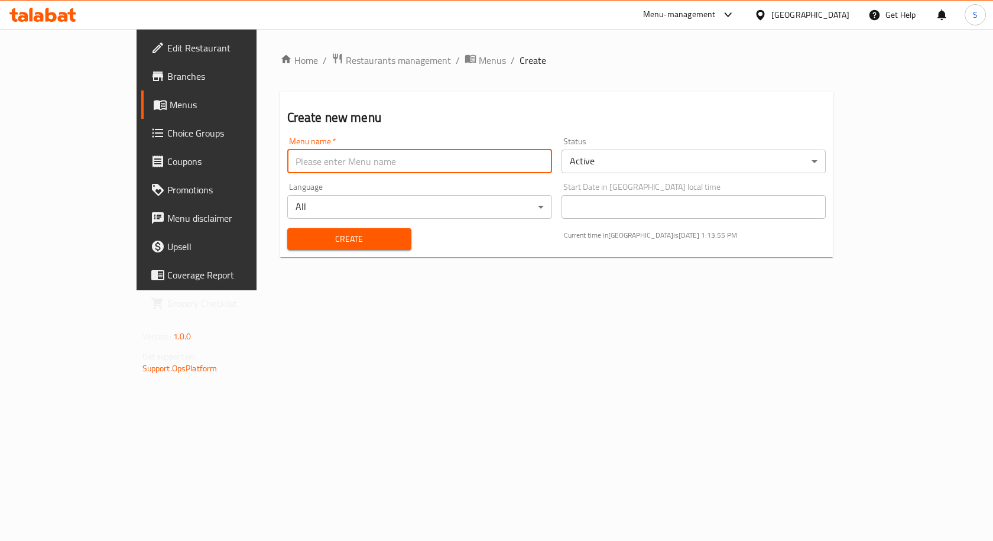
drag, startPoint x: 471, startPoint y: 104, endPoint x: 460, endPoint y: 92, distance: 16.7
click at [471, 104] on div "Create new menu Menu name   * Menu name * Status Active ​ Language All ​ Start …" at bounding box center [556, 174] width 553 height 165
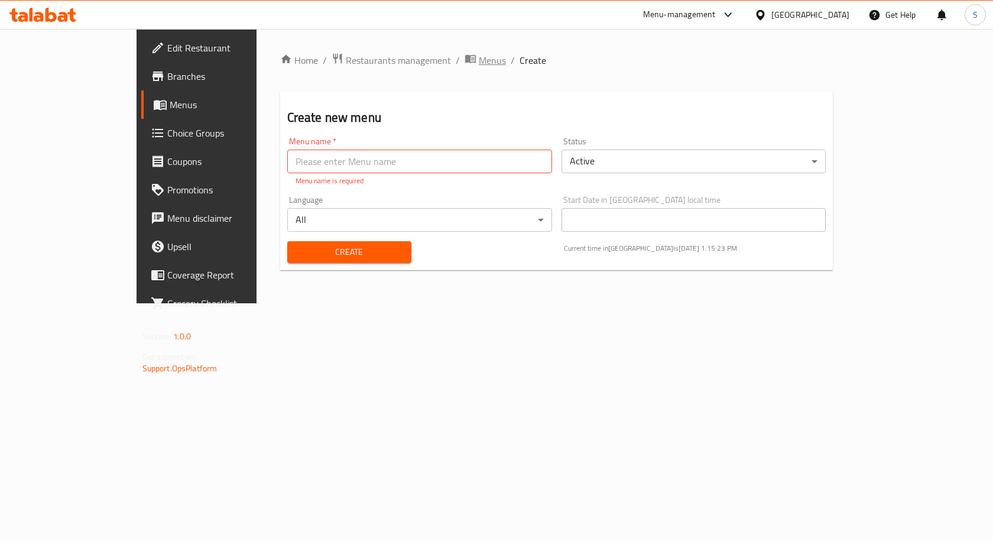
click at [479, 61] on span "Menus" at bounding box center [492, 60] width 27 height 14
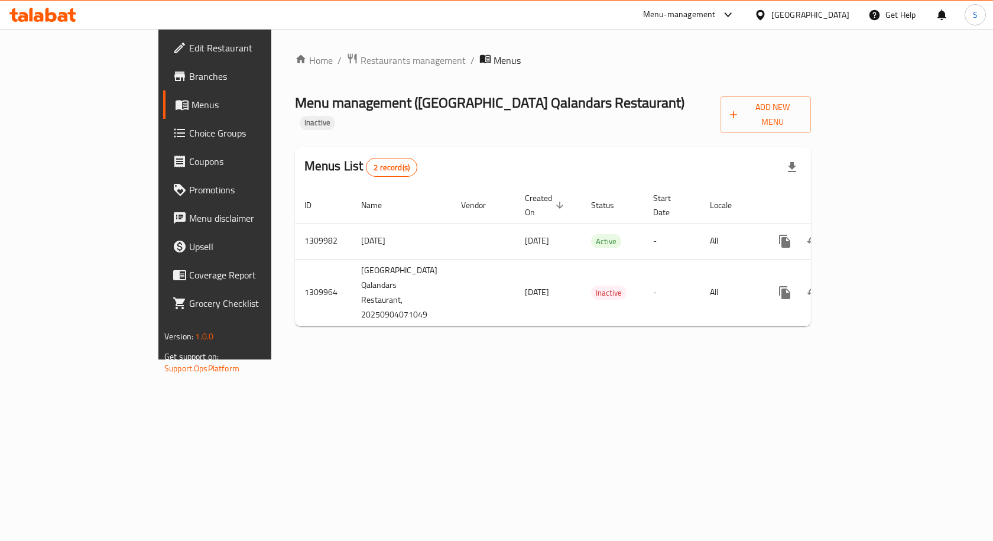
click at [491, 359] on div "Home / Restaurants management / Menus Menu management ( [GEOGRAPHIC_DATA] Qalan…" at bounding box center [552, 194] width 563 height 330
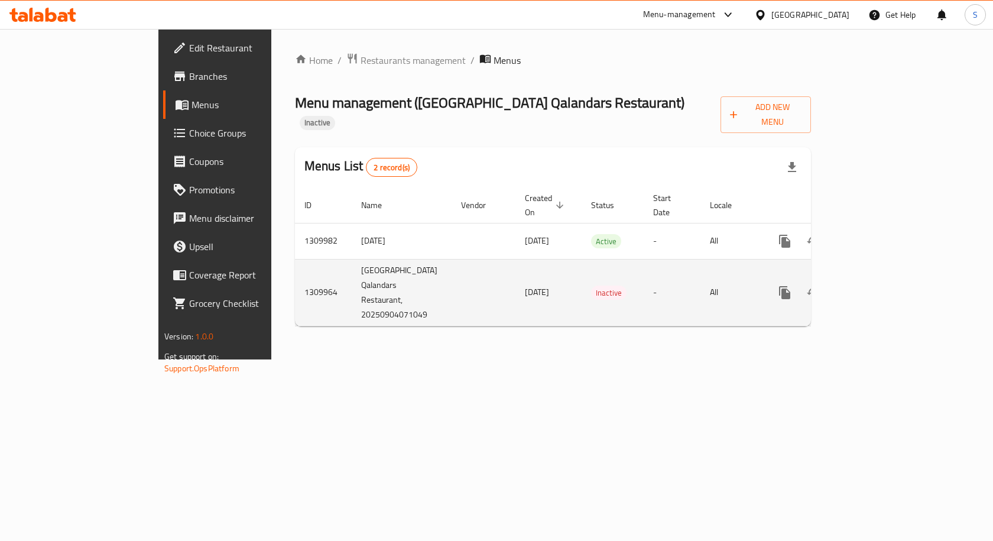
click at [877, 285] on icon "enhanced table" at bounding box center [870, 292] width 14 height 14
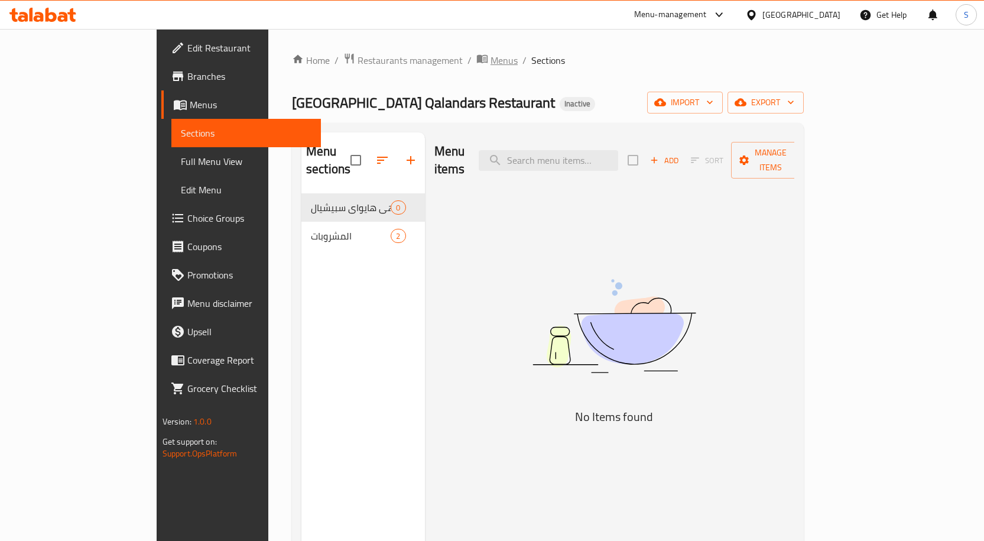
click at [491, 53] on span "Menus" at bounding box center [504, 60] width 27 height 14
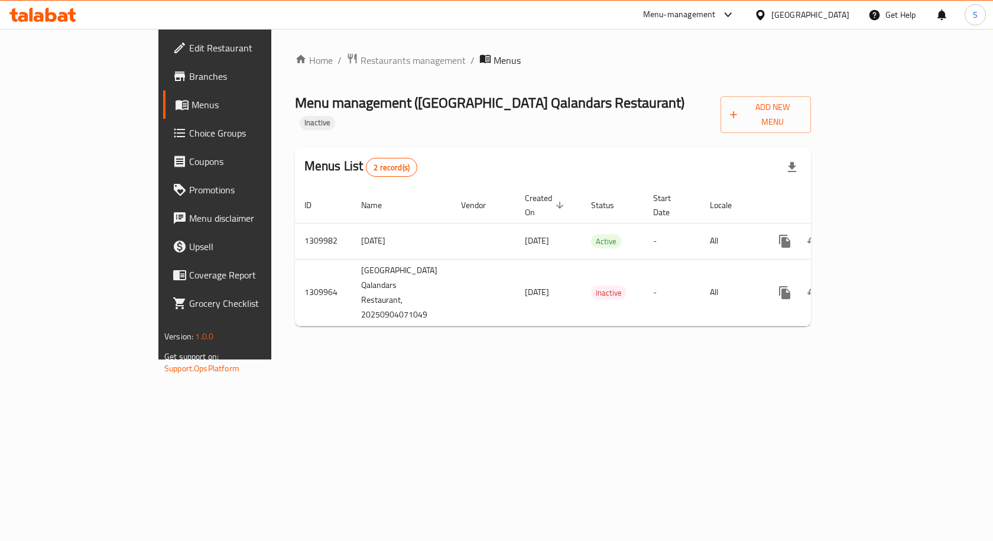
click at [779, 89] on div "Home / Restaurants management / Menus Menu management ( [GEOGRAPHIC_DATA] Qalan…" at bounding box center [553, 194] width 516 height 283
click at [801, 114] on span "Add New Menu" at bounding box center [766, 115] width 72 height 30
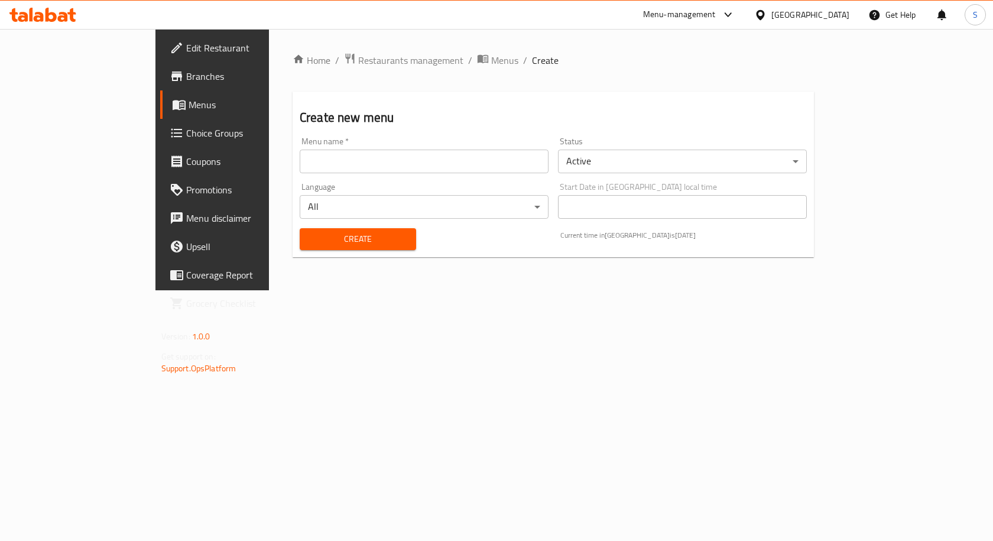
click at [336, 166] on input "text" at bounding box center [424, 162] width 249 height 24
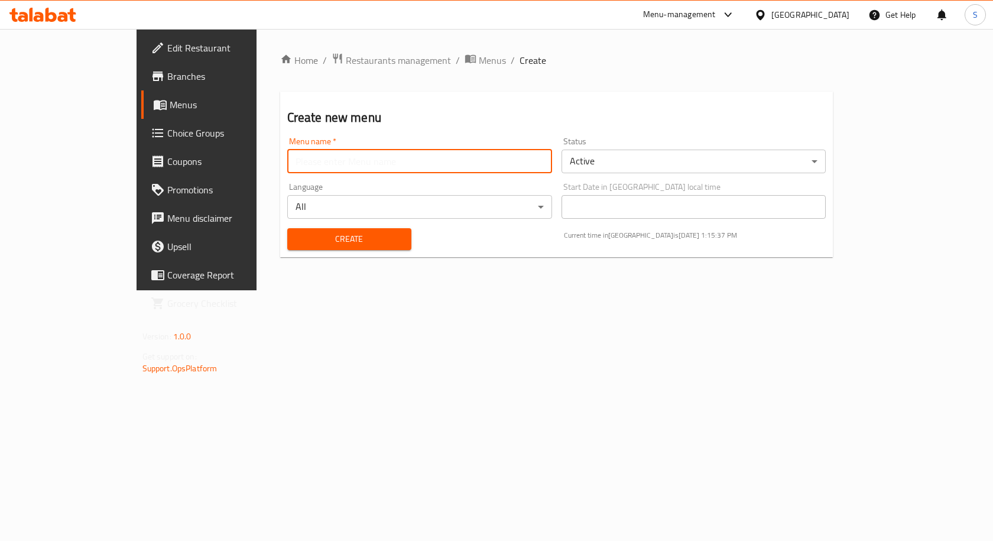
type input "New menu"
click at [298, 235] on span "Create" at bounding box center [349, 239] width 105 height 15
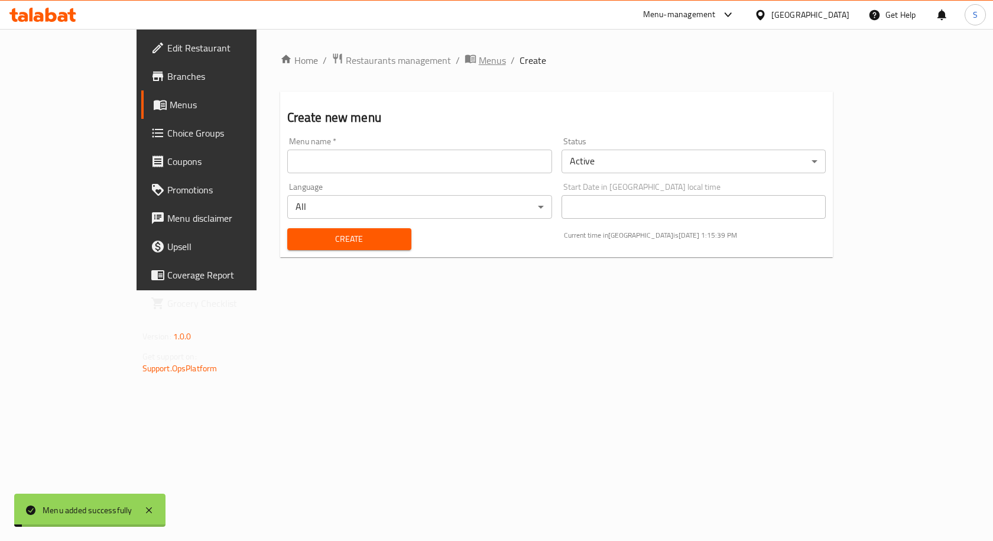
click at [479, 59] on span "Menus" at bounding box center [492, 60] width 27 height 14
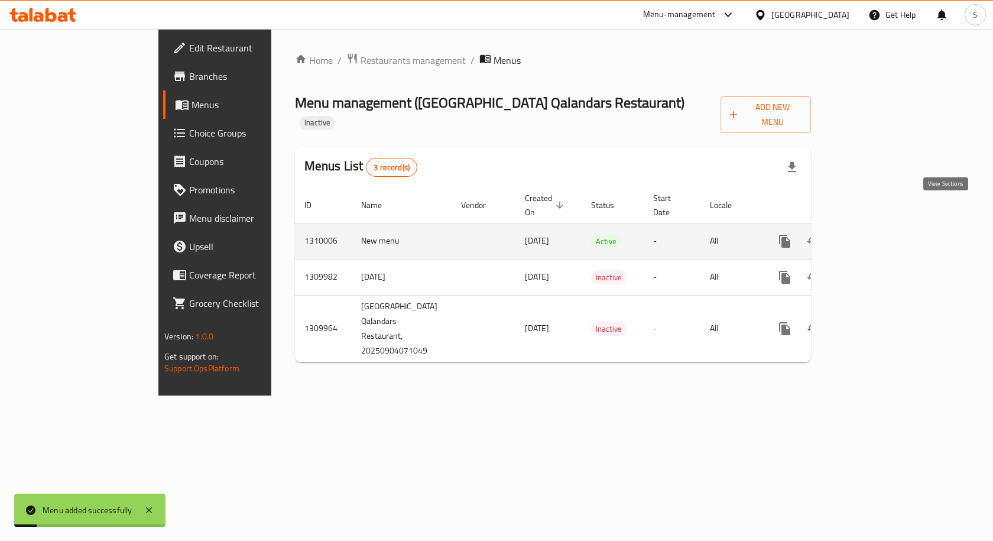
click at [877, 234] on icon "enhanced table" at bounding box center [870, 241] width 14 height 14
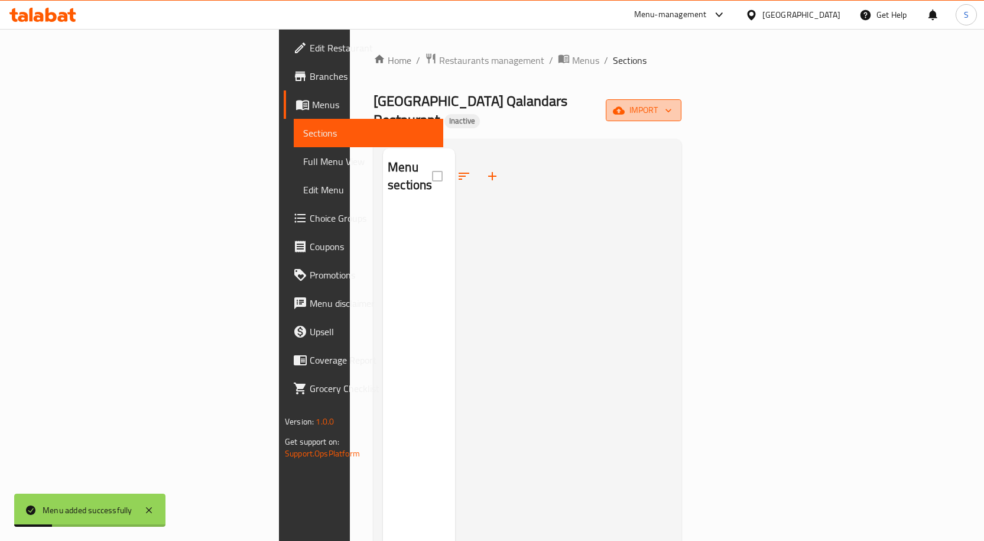
click at [672, 107] on span "import" at bounding box center [643, 110] width 57 height 15
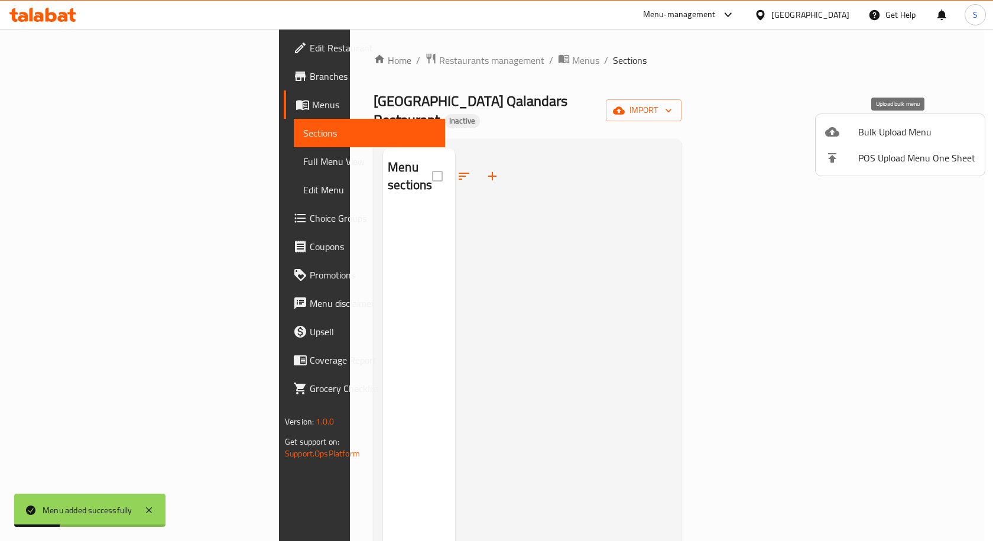
click at [901, 129] on span "Bulk Upload Menu" at bounding box center [916, 132] width 117 height 14
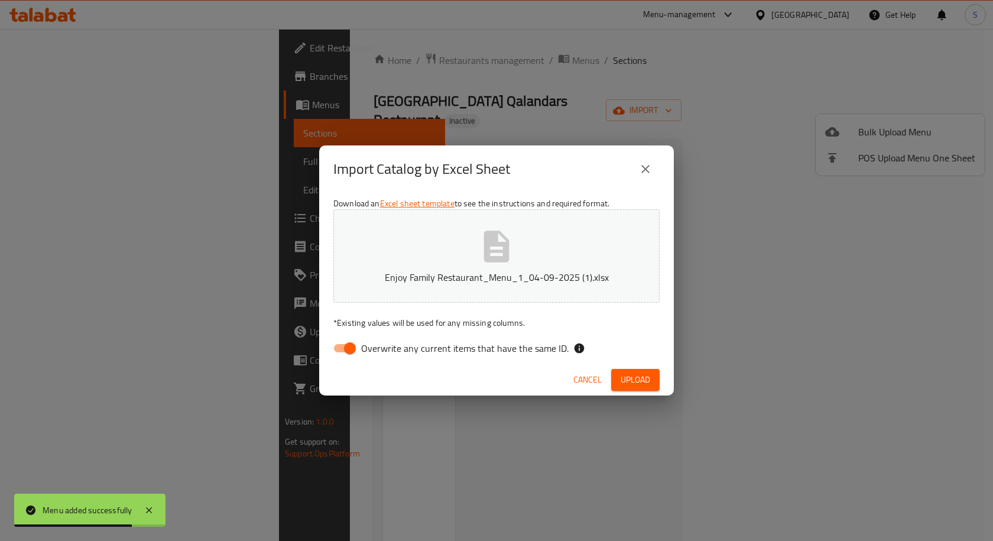
click at [345, 349] on input "Overwrite any current items that have the same ID." at bounding box center [349, 348] width 67 height 22
checkbox input "false"
click at [641, 372] on span "Upload" at bounding box center [636, 379] width 30 height 15
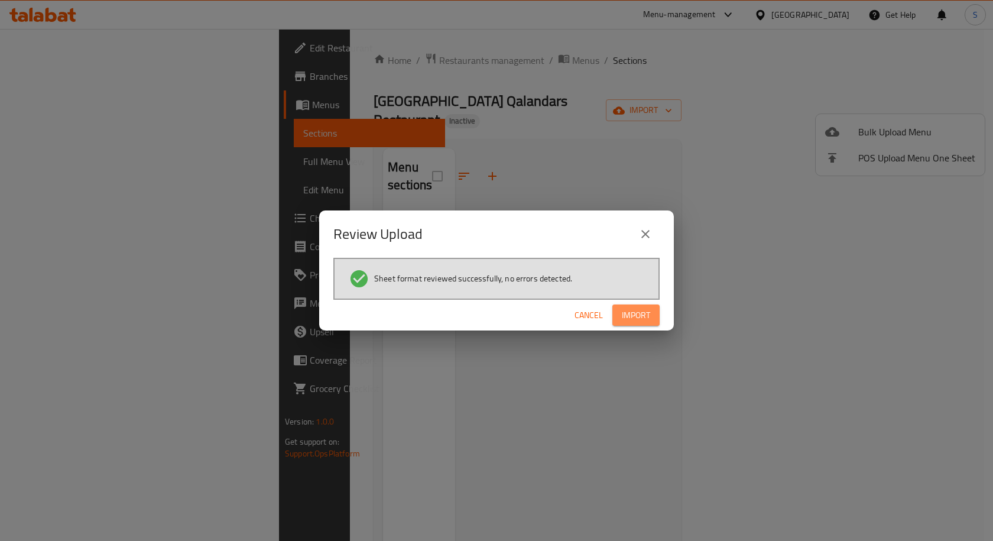
click at [625, 321] on span "Import" at bounding box center [636, 315] width 28 height 15
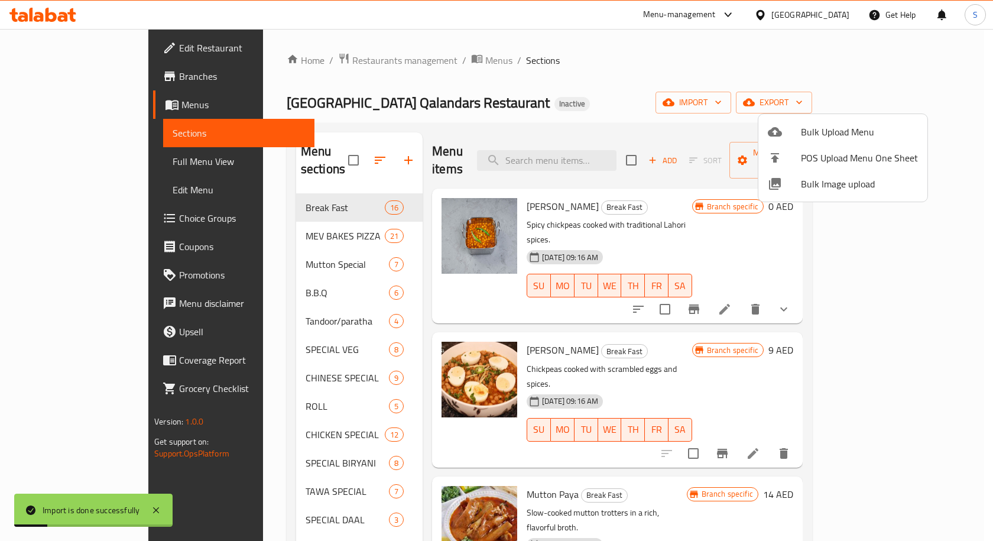
click at [613, 76] on div at bounding box center [496, 270] width 993 height 541
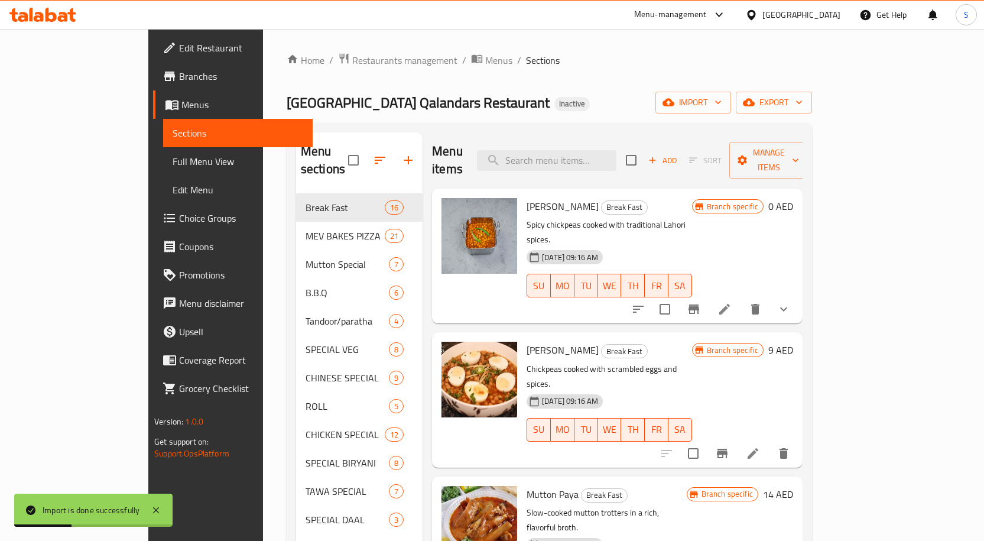
click at [531, 120] on div "Home / Restaurants management / Menus / Sections [GEOGRAPHIC_DATA] Qalandars Re…" at bounding box center [549, 368] width 525 height 630
drag, startPoint x: 108, startPoint y: 157, endPoint x: 523, endPoint y: 3, distance: 442.7
click at [173, 157] on span "Full Menu View" at bounding box center [238, 161] width 131 height 14
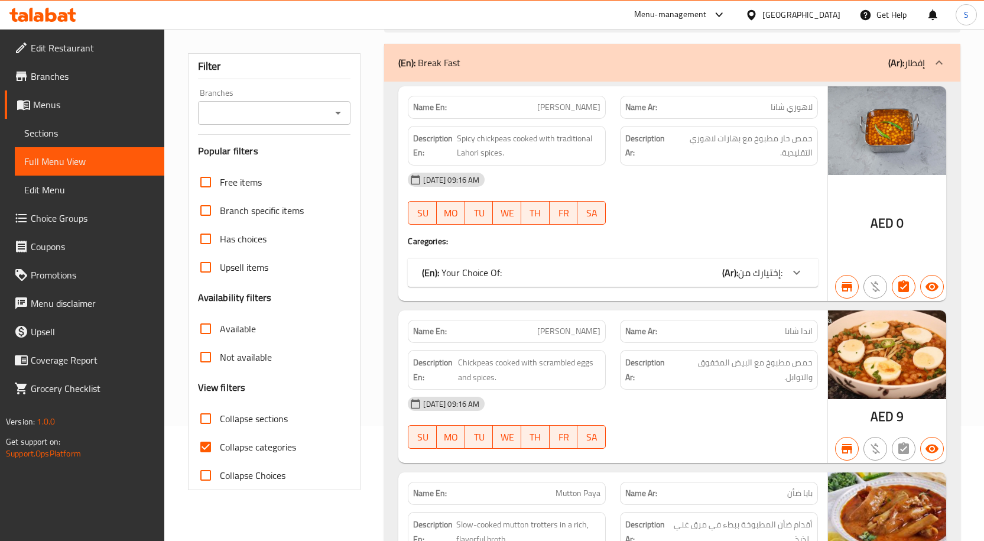
scroll to position [236, 0]
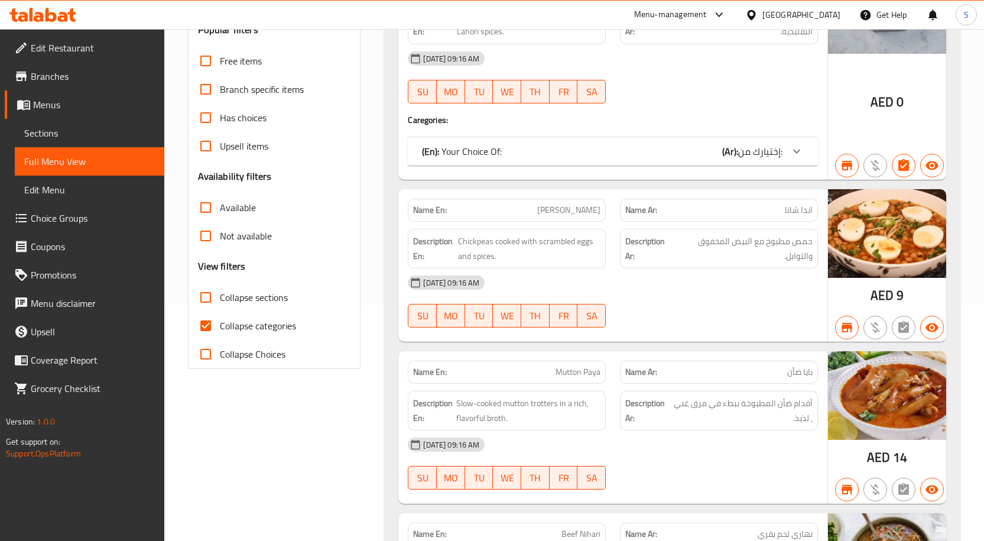
drag, startPoint x: 209, startPoint y: 298, endPoint x: 306, endPoint y: 370, distance: 120.8
click at [209, 298] on input "Collapse sections" at bounding box center [206, 297] width 28 height 28
checkbox input "true"
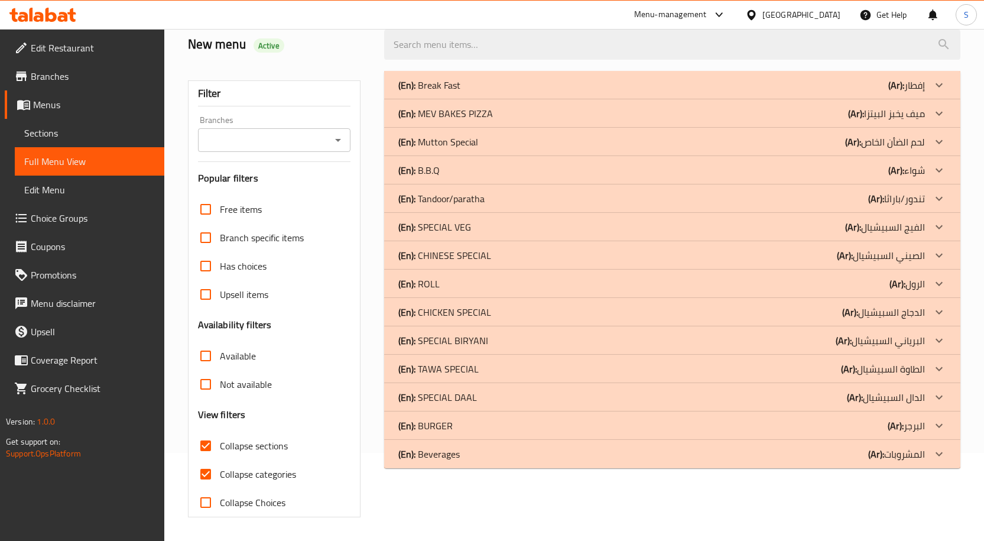
scroll to position [88, 0]
click at [236, 141] on input "Branches" at bounding box center [265, 140] width 126 height 17
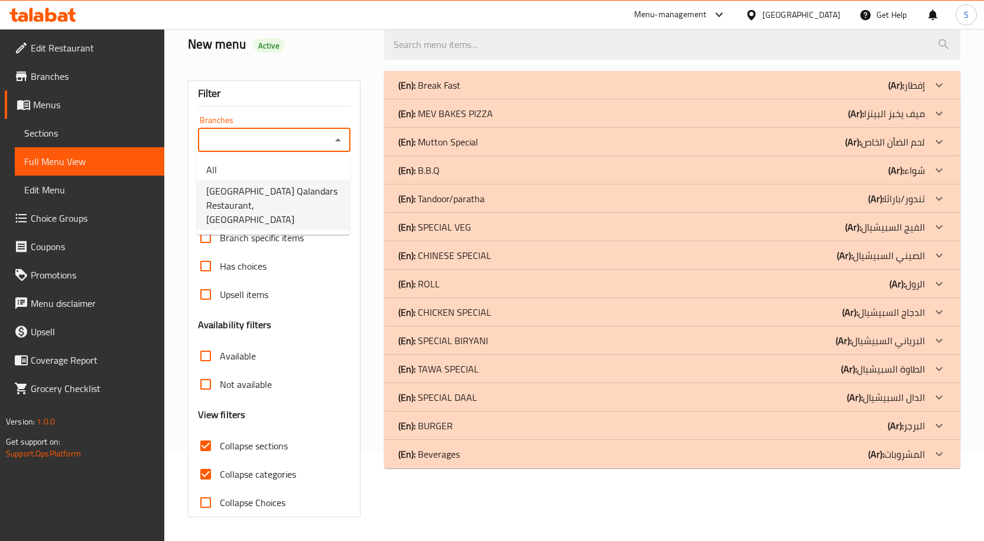
click at [284, 197] on span "[GEOGRAPHIC_DATA] Qalandars Restaurant, [GEOGRAPHIC_DATA]" at bounding box center [273, 205] width 134 height 43
type input "[GEOGRAPHIC_DATA] Qalandars Restaurant, [GEOGRAPHIC_DATA]"
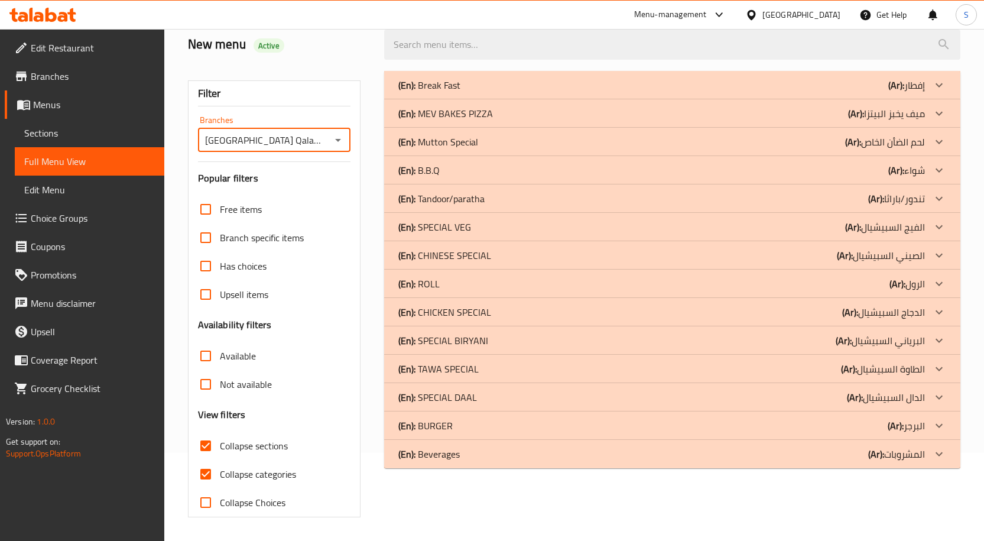
click at [203, 382] on input "Not available" at bounding box center [206, 384] width 28 height 28
checkbox input "true"
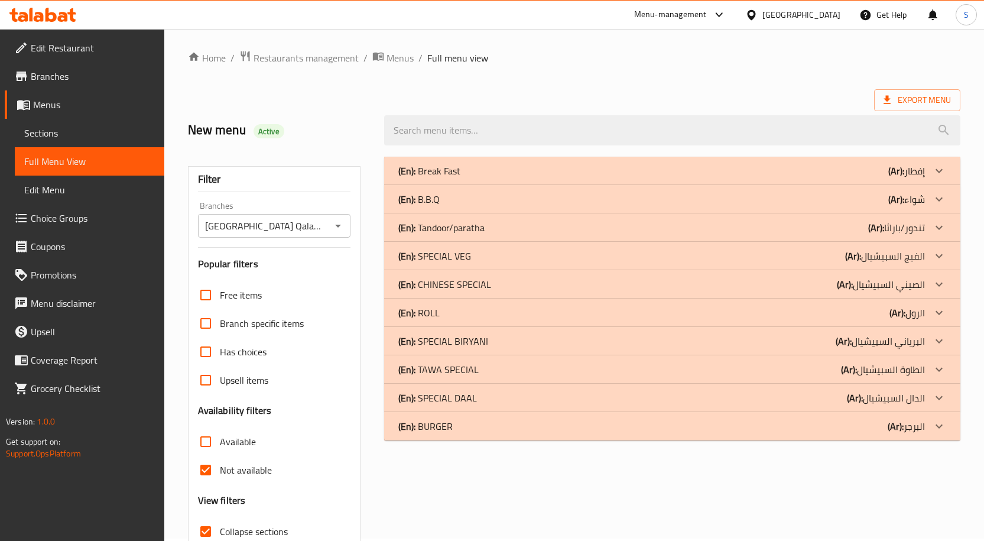
scroll to position [0, 0]
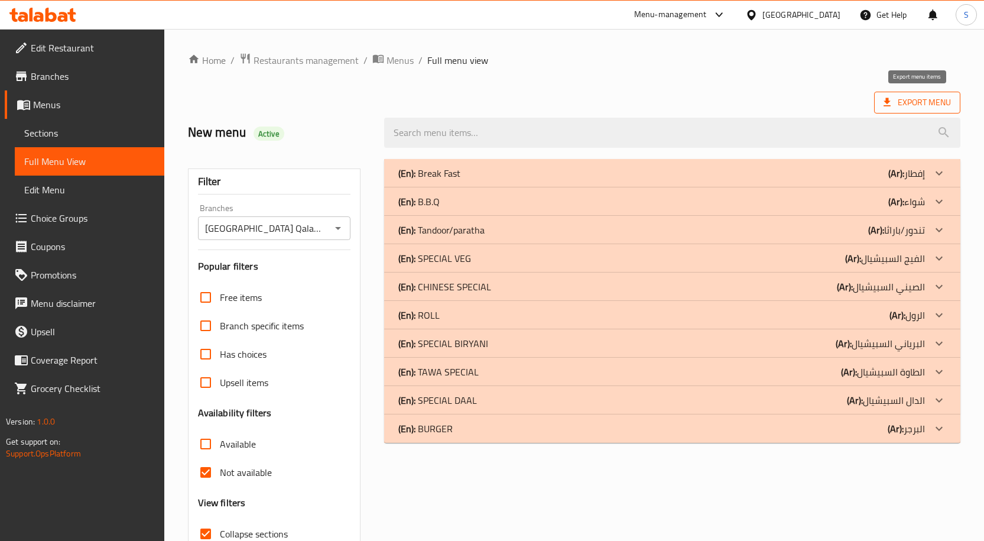
click at [926, 96] on span "Export Menu" at bounding box center [917, 102] width 67 height 15
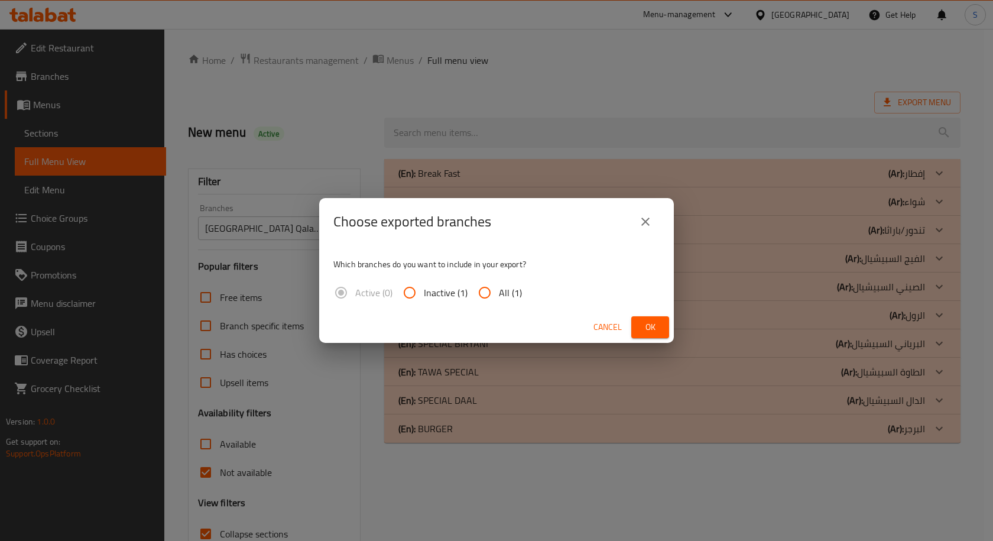
click at [502, 288] on span "All (1)" at bounding box center [510, 292] width 23 height 14
click at [499, 288] on input "All (1)" at bounding box center [484, 292] width 28 height 28
radio input "true"
click at [640, 326] on button "Ok" at bounding box center [650, 327] width 38 height 22
